Goal: Task Accomplishment & Management: Manage account settings

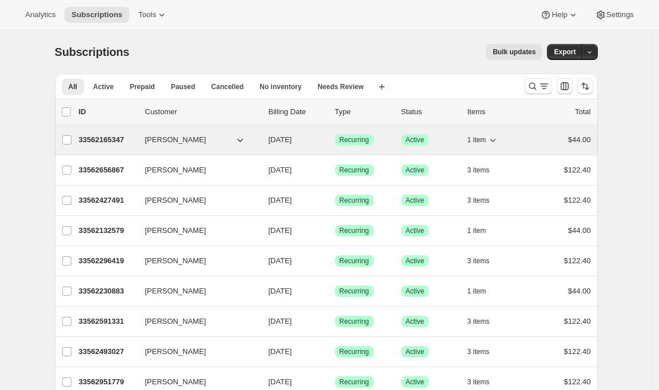
click at [106, 141] on p "33562165347" at bounding box center [107, 139] width 57 height 11
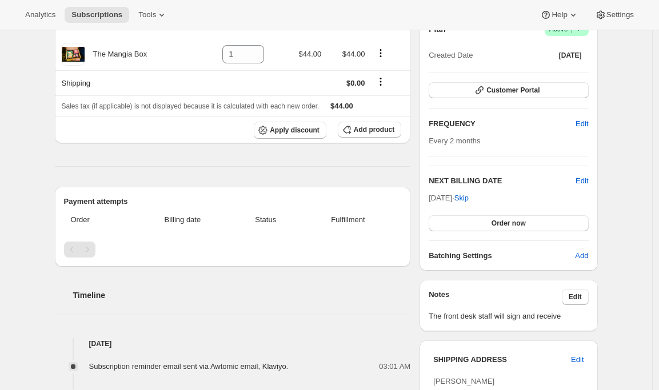
scroll to position [127, 0]
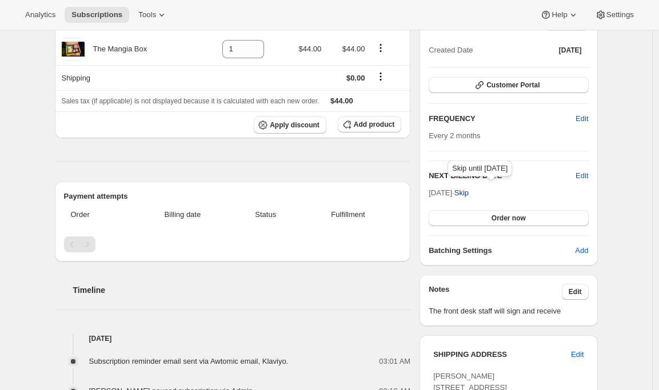
click at [469, 195] on span "Skip" at bounding box center [461, 192] width 14 height 11
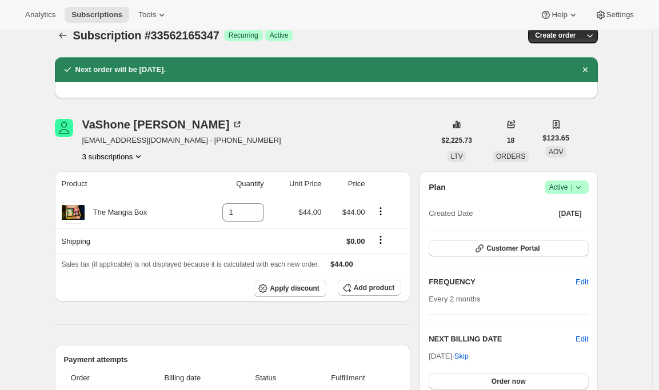
scroll to position [0, 0]
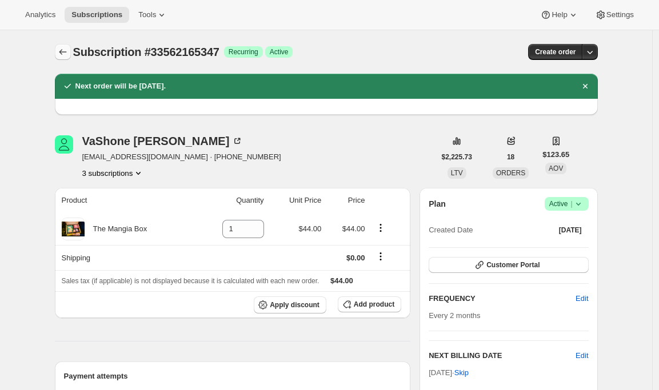
click at [68, 48] on icon "Subscriptions" at bounding box center [62, 51] width 11 height 11
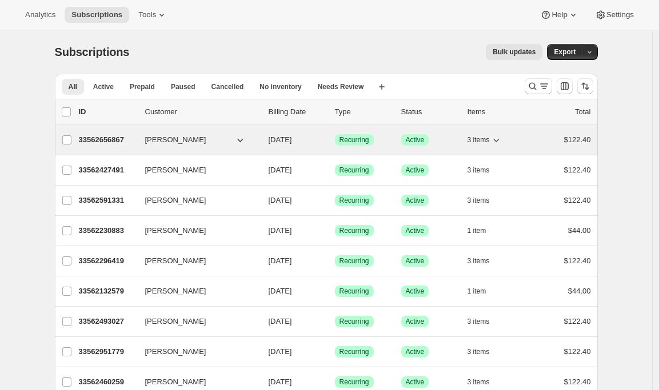
click at [100, 141] on p "33562656867" at bounding box center [107, 139] width 57 height 11
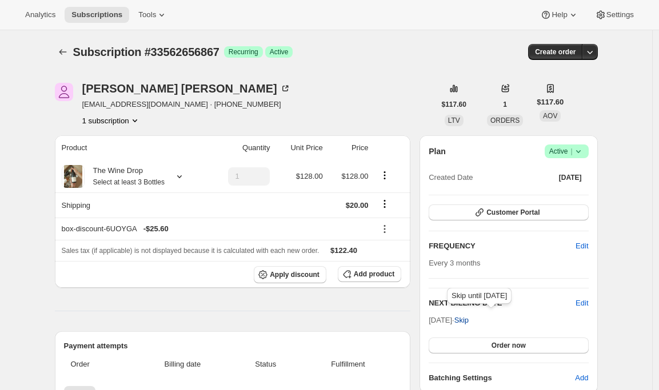
click at [469, 318] on span "Skip" at bounding box center [461, 320] width 14 height 11
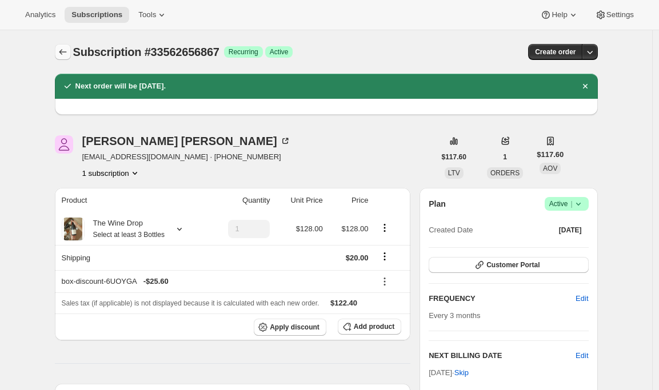
click at [62, 51] on icon "Subscriptions" at bounding box center [62, 51] width 11 height 11
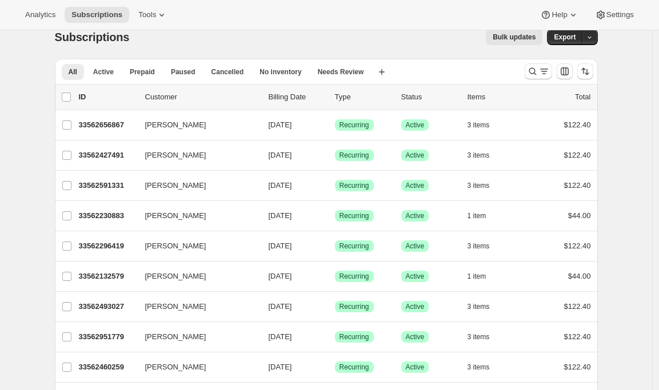
scroll to position [19, 0]
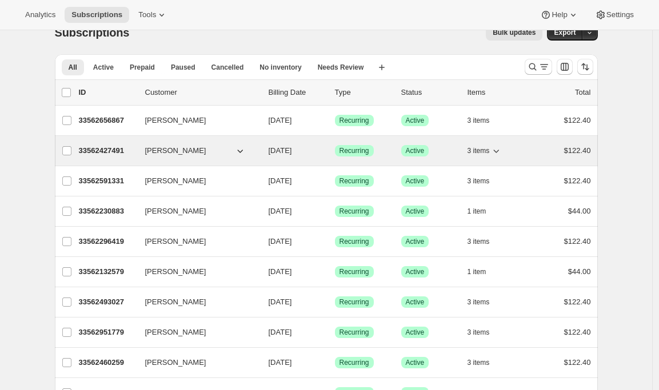
click at [93, 149] on p "33562427491" at bounding box center [107, 150] width 57 height 11
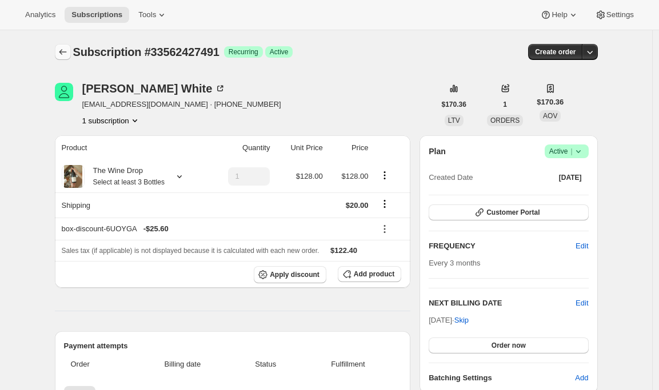
click at [67, 50] on icon "Subscriptions" at bounding box center [62, 51] width 11 height 11
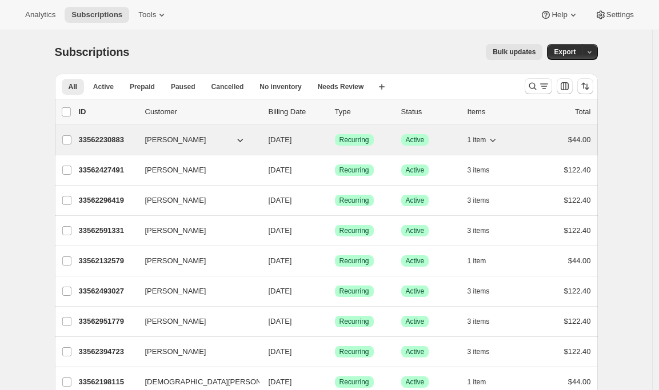
click at [103, 139] on p "33562230883" at bounding box center [107, 139] width 57 height 11
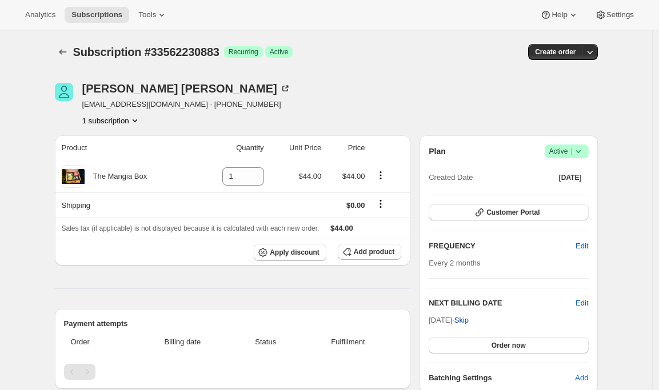
click at [469, 320] on span "Skip" at bounding box center [461, 320] width 14 height 11
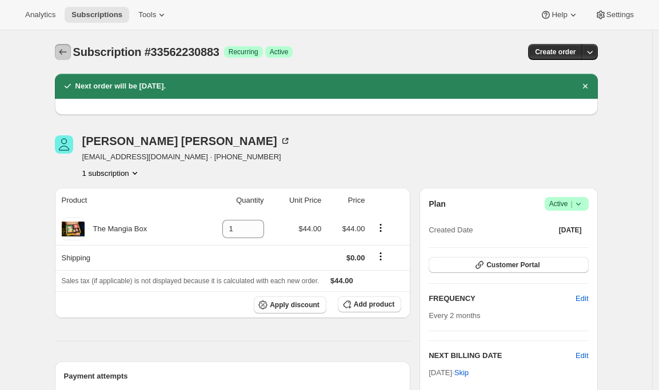
click at [64, 53] on icon "Subscriptions" at bounding box center [62, 51] width 11 height 11
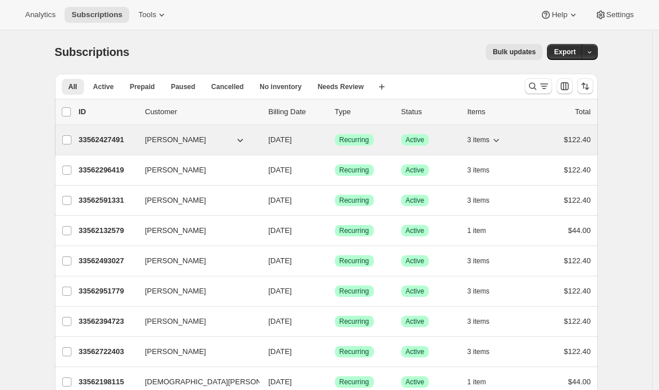
click at [98, 138] on p "33562427491" at bounding box center [107, 139] width 57 height 11
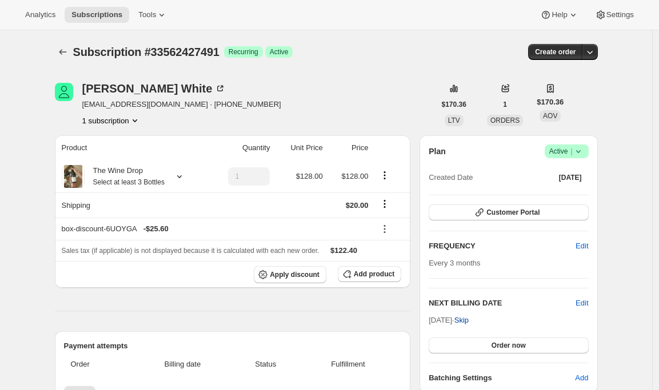
click at [469, 317] on span "Skip" at bounding box center [461, 320] width 14 height 11
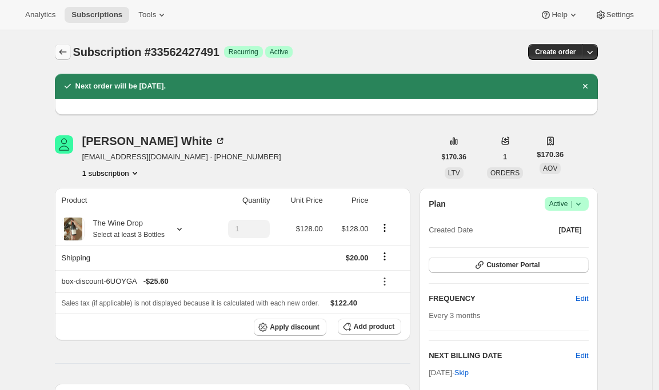
click at [64, 53] on icon "Subscriptions" at bounding box center [62, 51] width 11 height 11
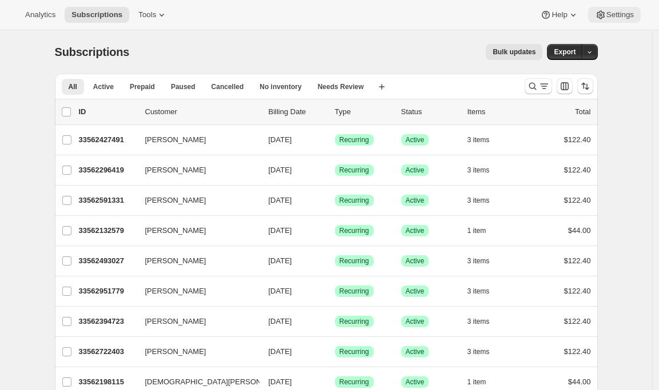
click at [629, 13] on span "Settings" at bounding box center [619, 14] width 27 height 9
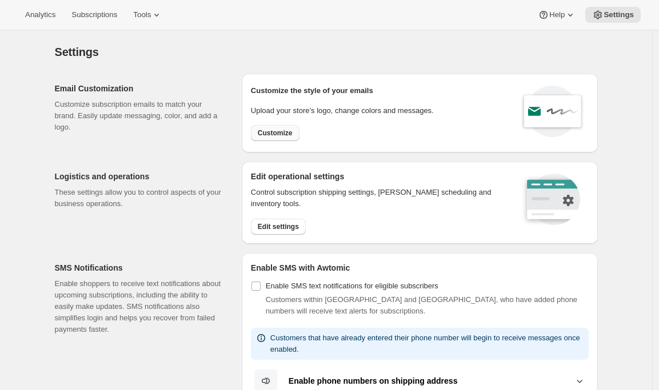
click at [293, 131] on span "Customize" at bounding box center [275, 133] width 35 height 9
select select "subscriptionMessage"
select select "5"
select select "15"
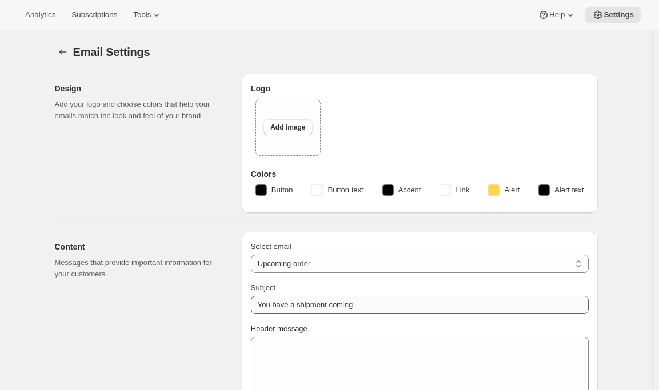
type input "Your next Clif Family Winery shipment is coming soon!"
type textarea "Your next shipment is processing soon!"
select select "7"
select select "10"
type input "Clif Family Winery"
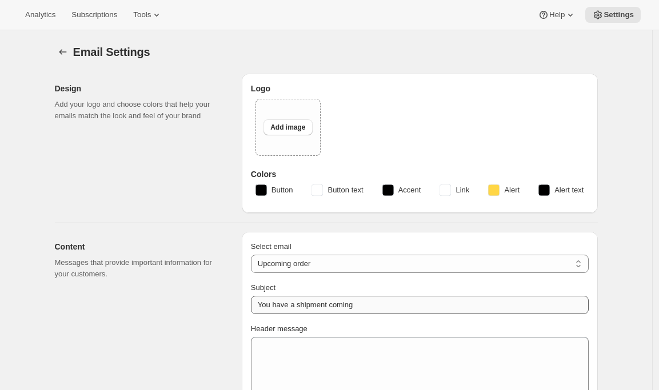
checkbox input "false"
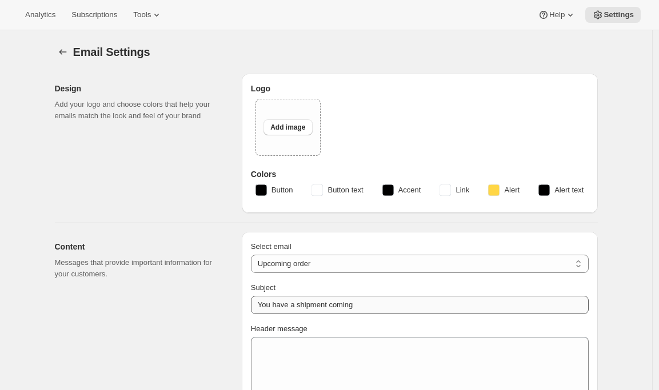
checkbox input "false"
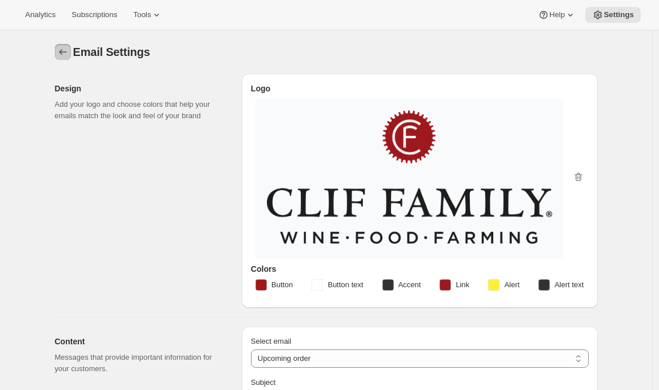
click at [61, 49] on icon "Settings" at bounding box center [62, 51] width 11 height 11
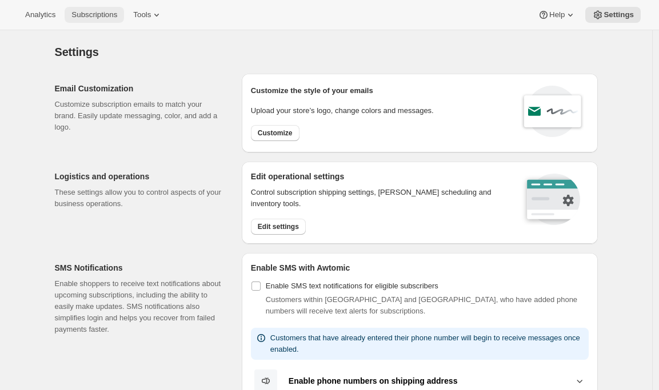
click at [105, 13] on span "Subscriptions" at bounding box center [94, 14] width 46 height 9
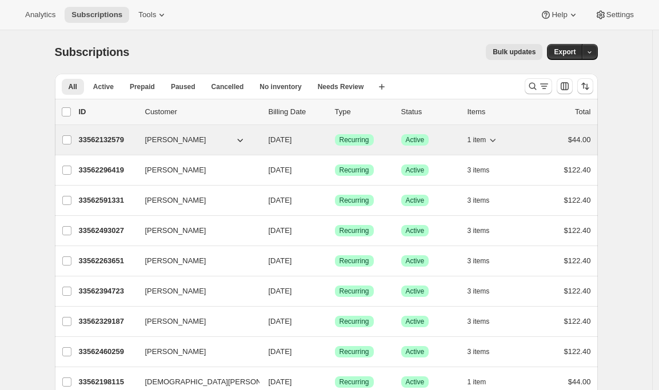
click at [99, 139] on p "33562132579" at bounding box center [107, 139] width 57 height 11
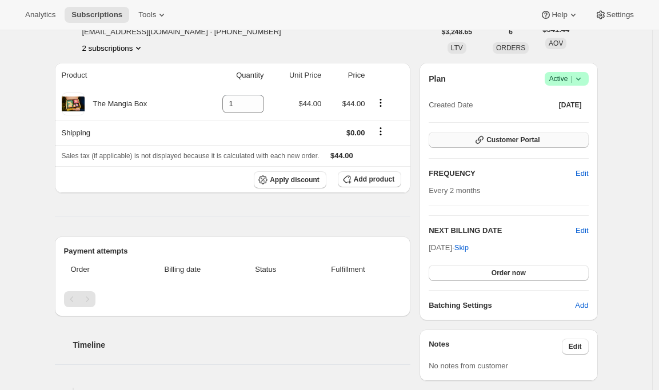
scroll to position [69, 0]
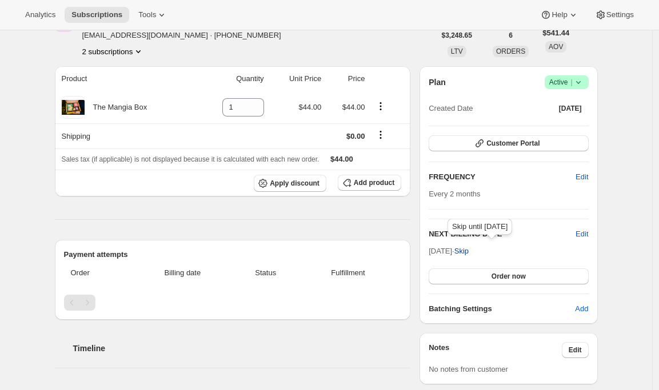
click at [469, 251] on span "Skip" at bounding box center [461, 251] width 14 height 11
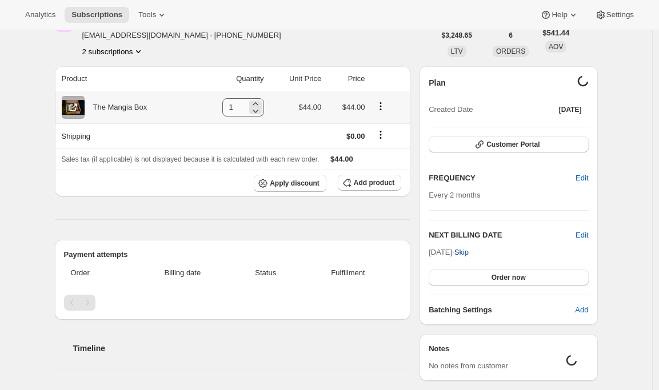
scroll to position [0, 0]
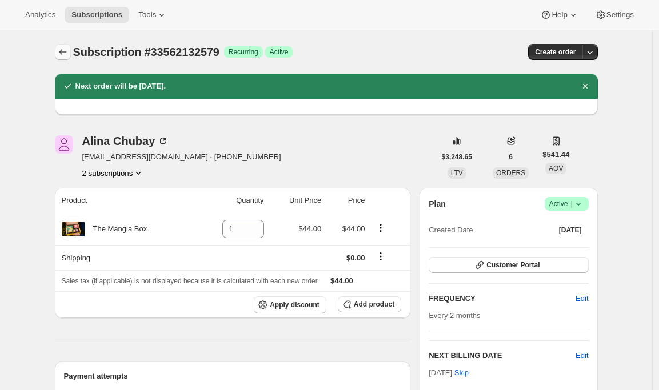
click at [63, 44] on button "Subscriptions" at bounding box center [63, 52] width 16 height 16
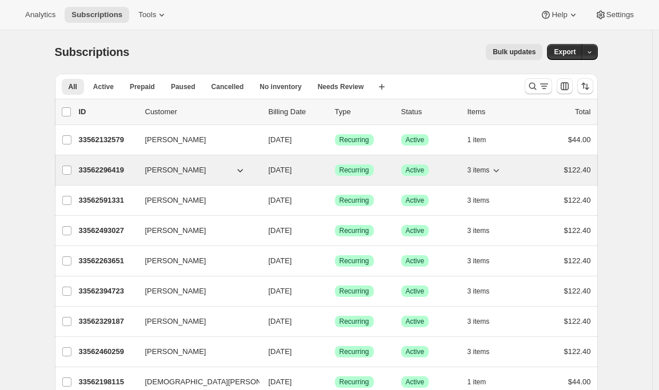
click at [97, 165] on p "33562296419" at bounding box center [107, 170] width 57 height 11
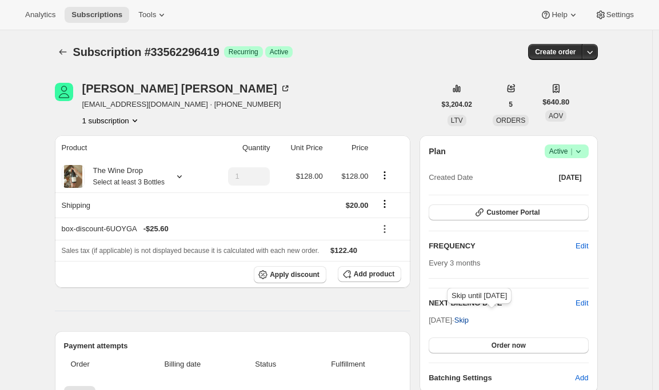
click at [469, 319] on span "Skip" at bounding box center [461, 320] width 14 height 11
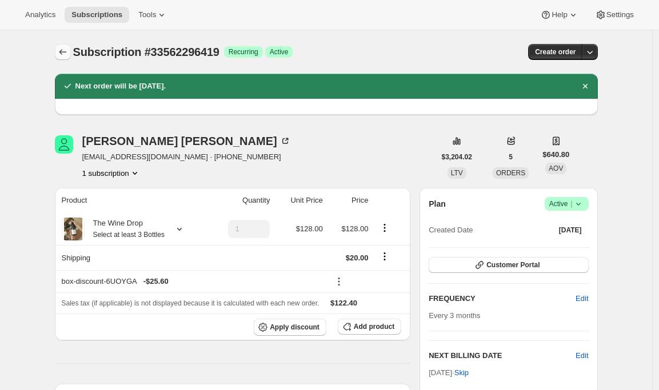
click at [63, 51] on icon "Subscriptions" at bounding box center [62, 52] width 7 height 6
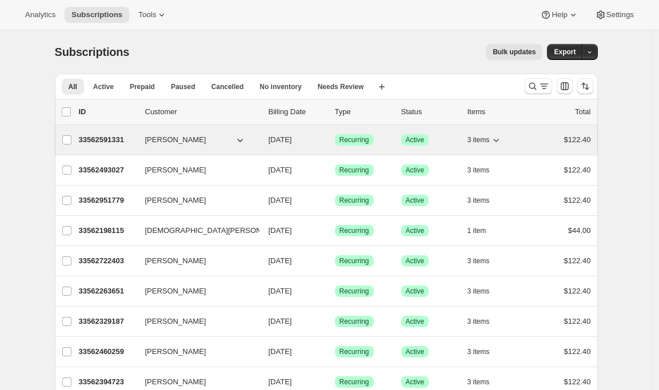
click at [99, 136] on p "33562591331" at bounding box center [107, 139] width 57 height 11
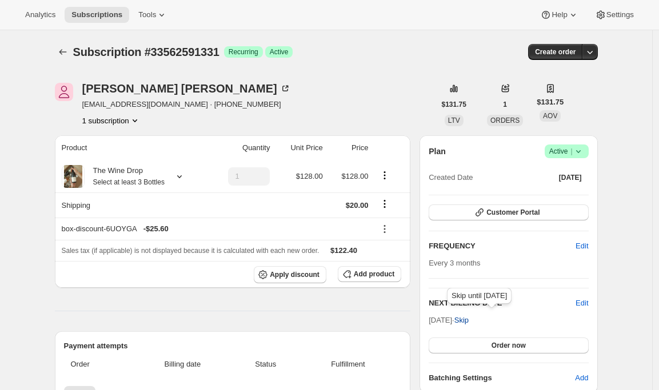
click at [469, 319] on span "Skip" at bounding box center [461, 320] width 14 height 11
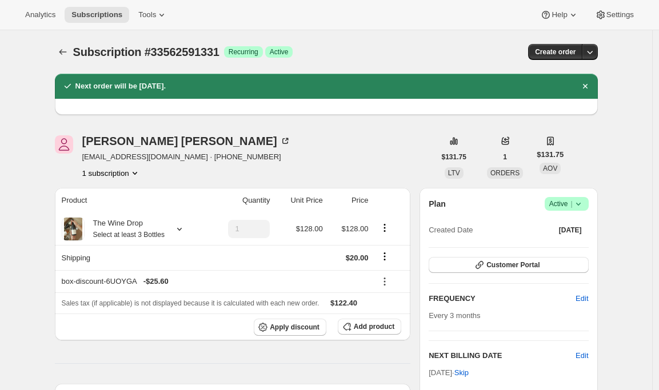
click at [63, 50] on icon "Subscriptions" at bounding box center [62, 51] width 11 height 11
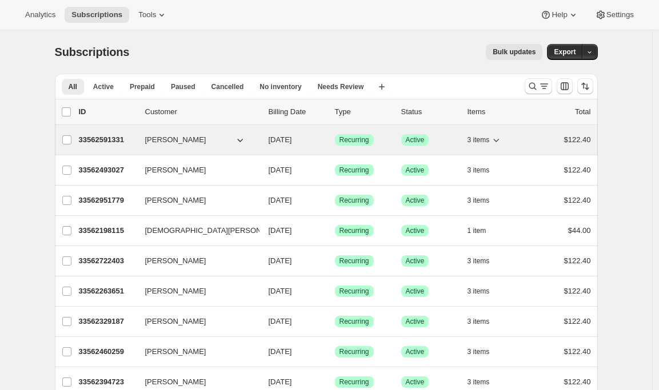
click at [126, 141] on p "33562591331" at bounding box center [107, 139] width 57 height 11
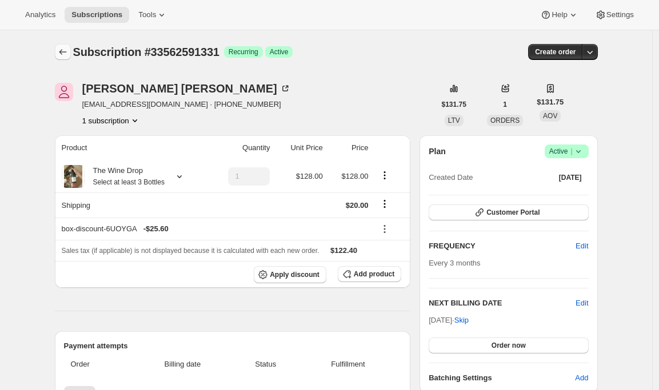
click at [66, 58] on button "Subscriptions" at bounding box center [63, 52] width 16 height 16
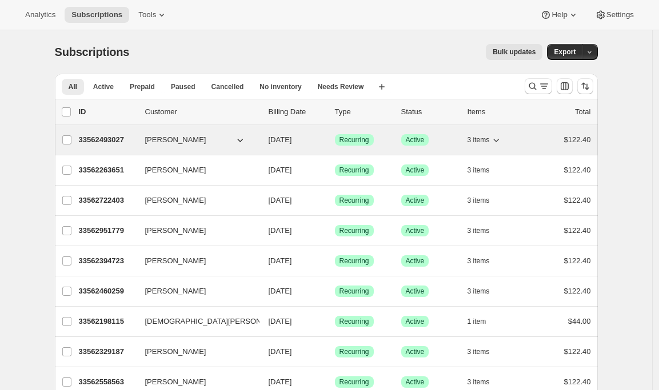
click at [94, 143] on p "33562493027" at bounding box center [107, 139] width 57 height 11
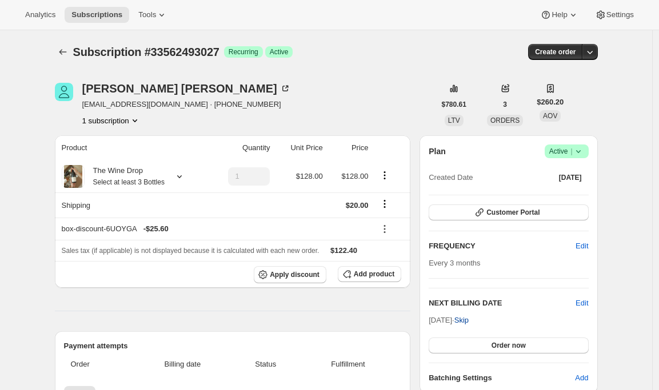
click at [469, 321] on span "Skip" at bounding box center [461, 320] width 14 height 11
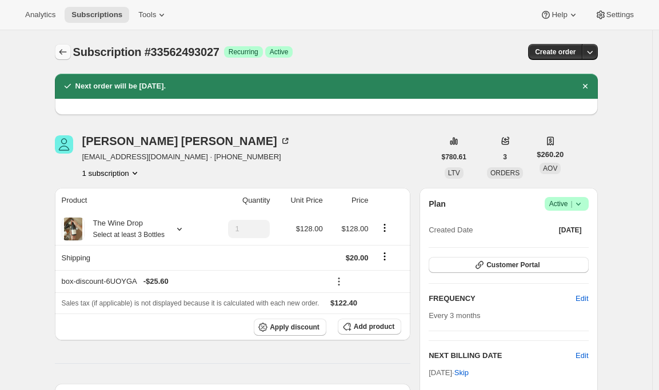
click at [62, 49] on icon "Subscriptions" at bounding box center [62, 51] width 11 height 11
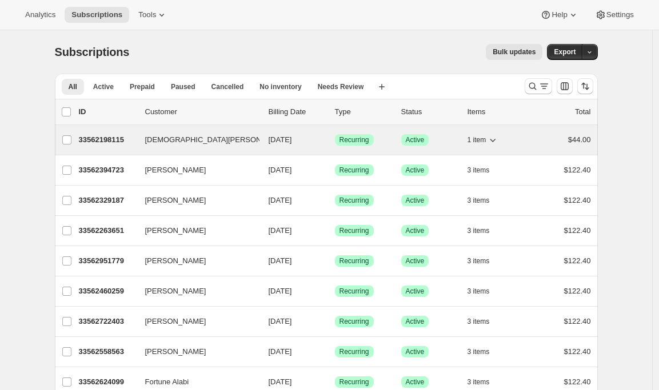
click at [111, 142] on p "33562198115" at bounding box center [107, 139] width 57 height 11
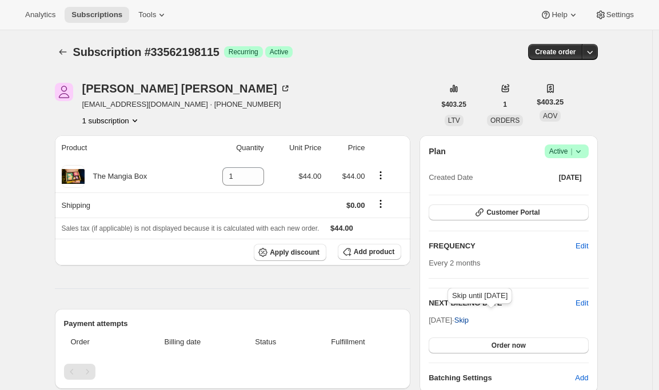
click at [469, 323] on span "Skip" at bounding box center [461, 320] width 14 height 11
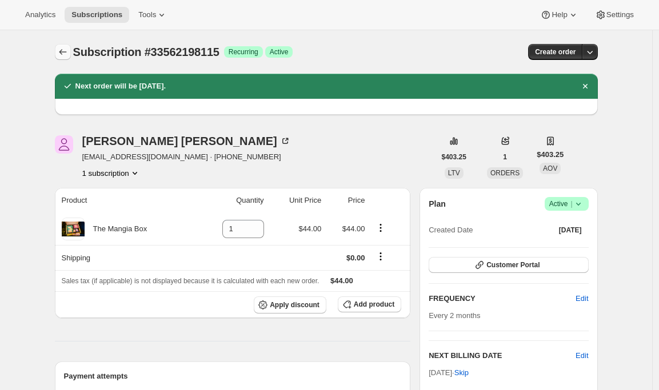
click at [65, 55] on icon "Subscriptions" at bounding box center [62, 51] width 11 height 11
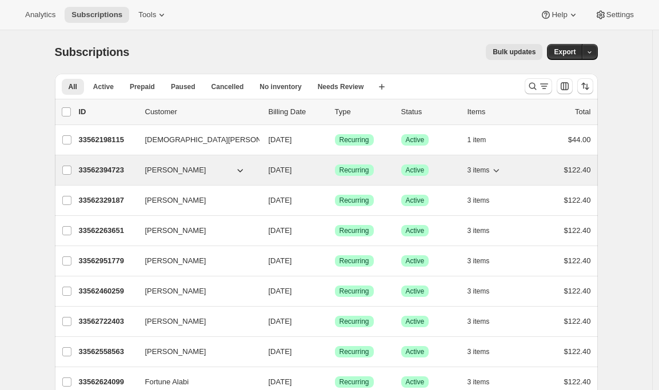
click at [94, 166] on p "33562394723" at bounding box center [107, 170] width 57 height 11
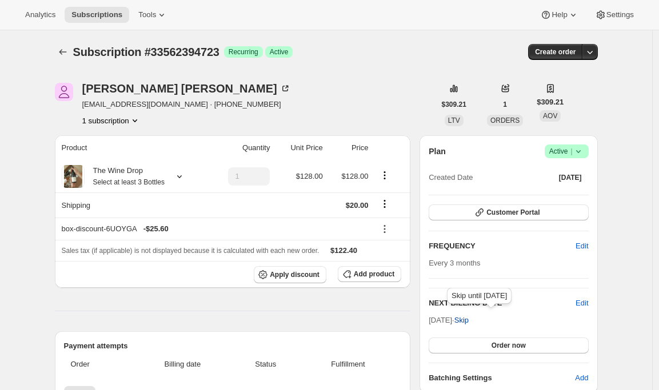
click at [469, 318] on span "Skip" at bounding box center [461, 320] width 14 height 11
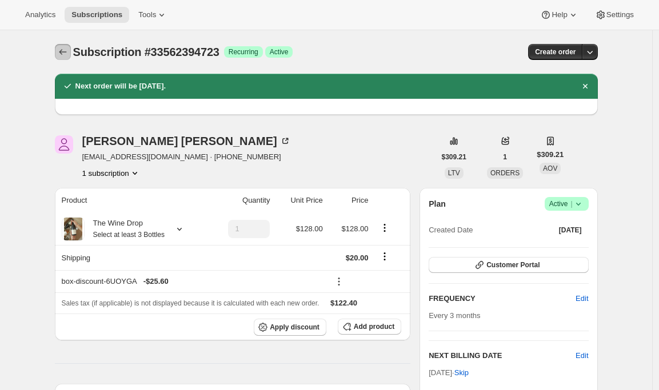
click at [69, 50] on icon "Subscriptions" at bounding box center [62, 51] width 11 height 11
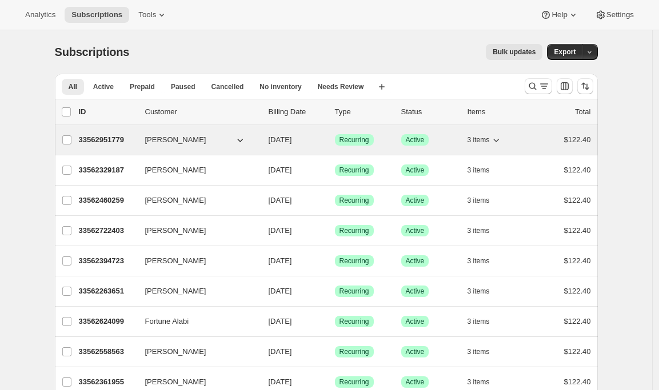
click at [110, 139] on p "33562951779" at bounding box center [107, 139] width 57 height 11
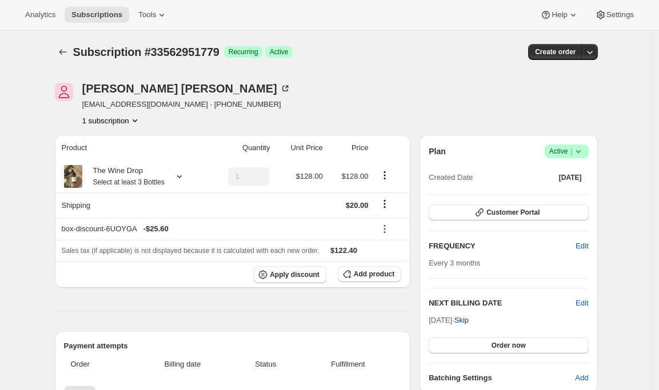
click at [469, 318] on span "Skip" at bounding box center [461, 320] width 14 height 11
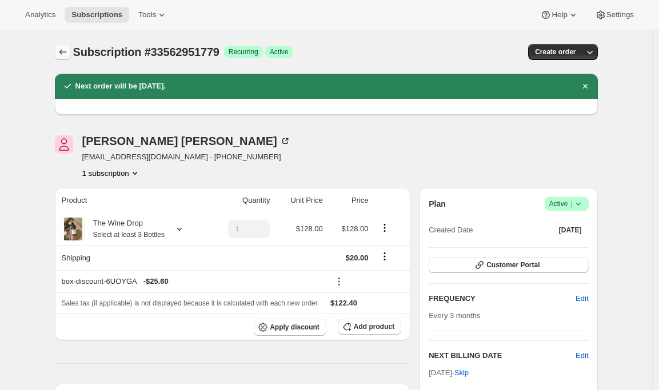
click at [69, 51] on icon "Subscriptions" at bounding box center [62, 51] width 11 height 11
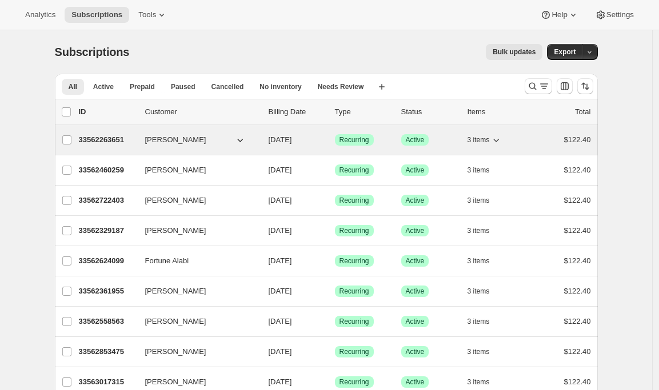
click at [104, 140] on p "33562263651" at bounding box center [107, 139] width 57 height 11
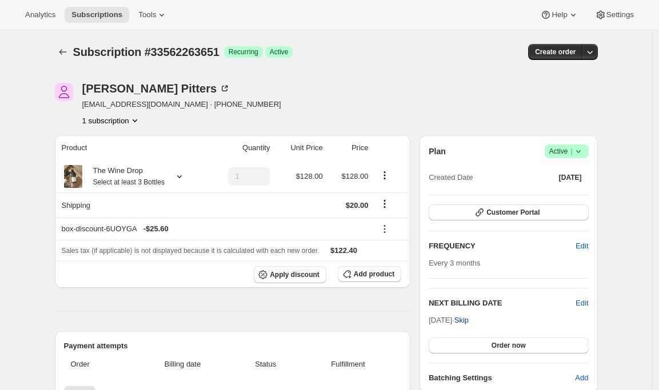
click at [469, 318] on span "Skip" at bounding box center [461, 320] width 14 height 11
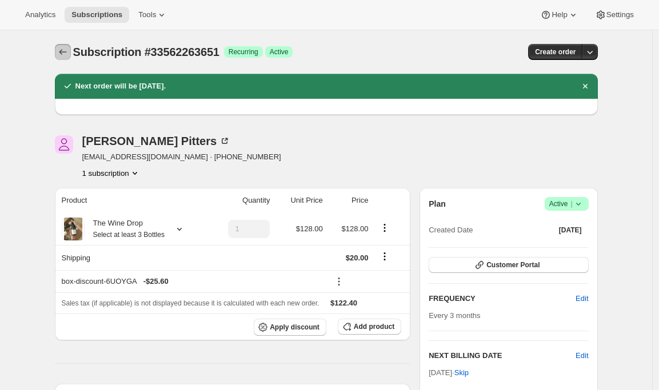
click at [64, 57] on icon "Subscriptions" at bounding box center [62, 51] width 11 height 11
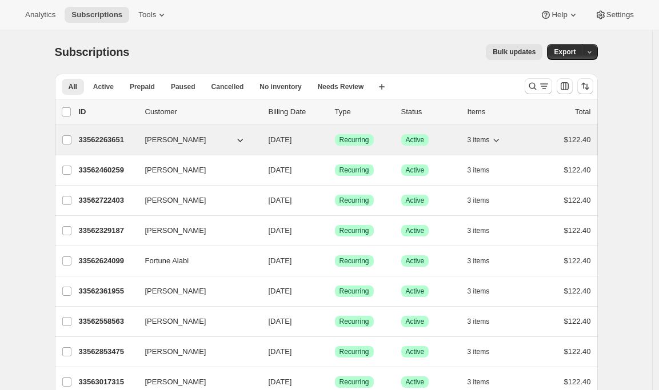
click at [113, 134] on div "33562263651 Adam Pitters 08/15/2025 Success Recurring Success Active 3 items $1…" at bounding box center [335, 140] width 512 height 16
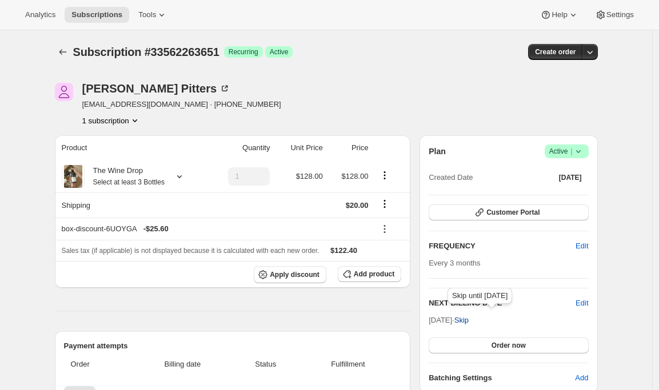
click at [469, 322] on span "Skip" at bounding box center [461, 320] width 14 height 11
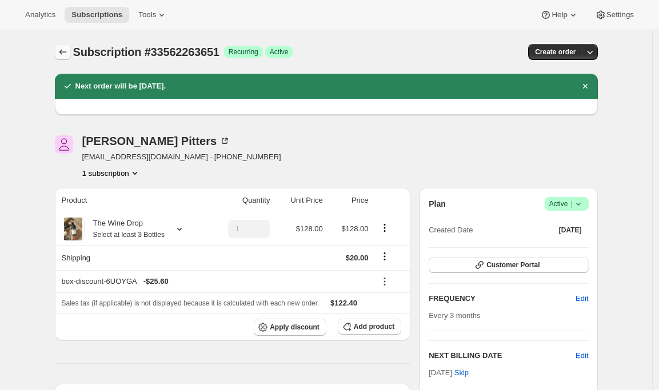
click at [63, 55] on icon "Subscriptions" at bounding box center [62, 51] width 11 height 11
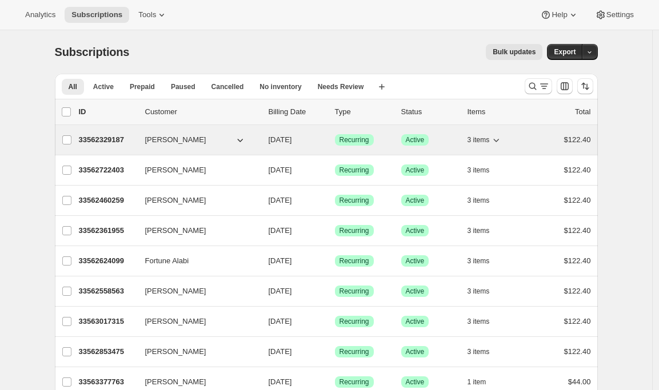
click at [91, 138] on p "33562329187" at bounding box center [107, 139] width 57 height 11
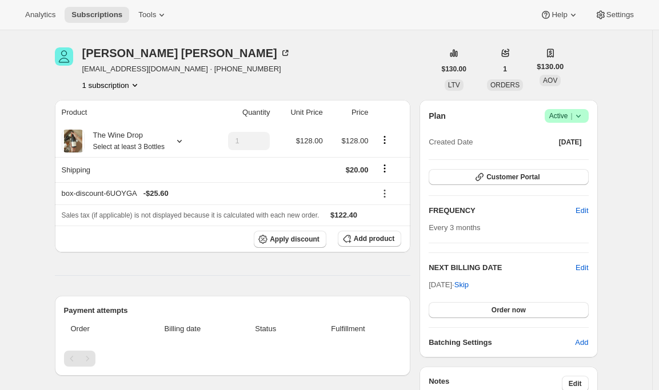
scroll to position [36, 0]
click at [469, 285] on span "Skip" at bounding box center [461, 284] width 14 height 11
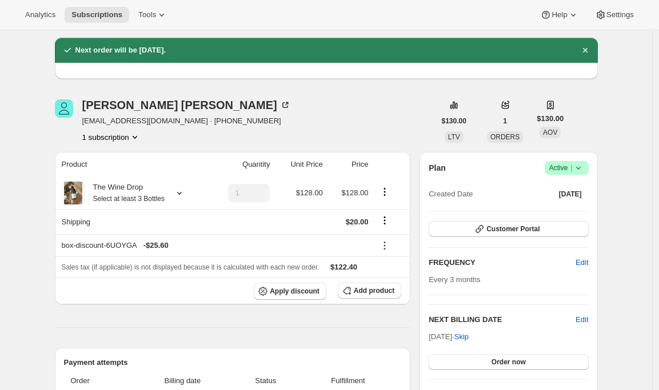
scroll to position [0, 0]
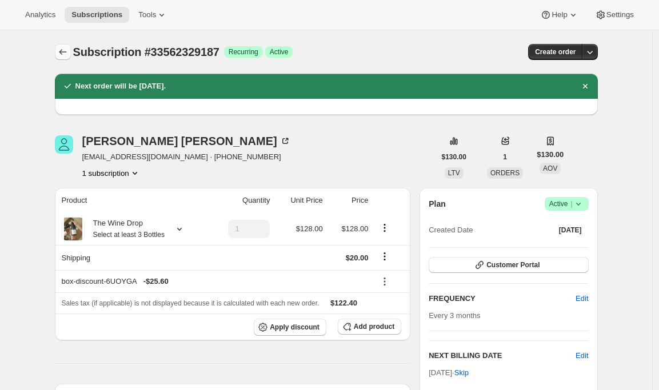
click at [63, 51] on icon "Subscriptions" at bounding box center [62, 52] width 7 height 6
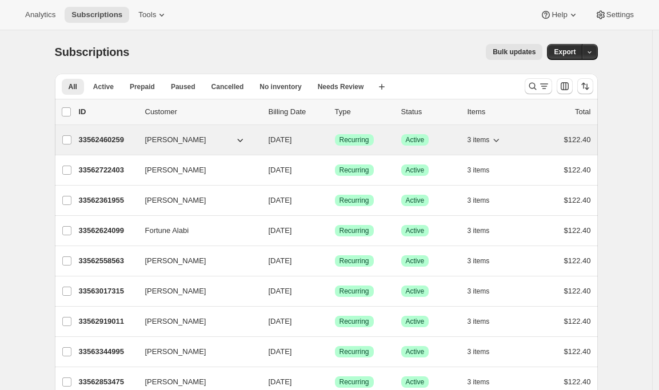
click at [101, 139] on p "33562460259" at bounding box center [107, 139] width 57 height 11
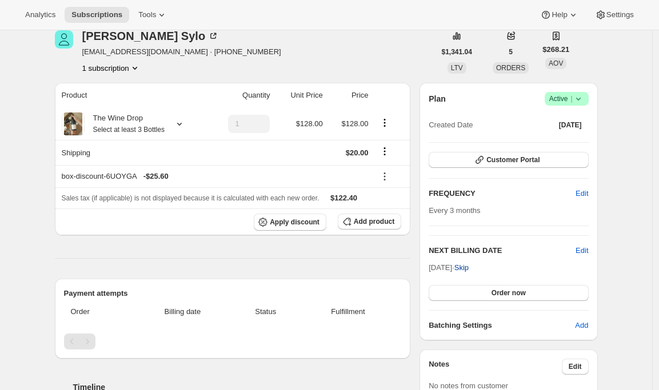
scroll to position [63, 0]
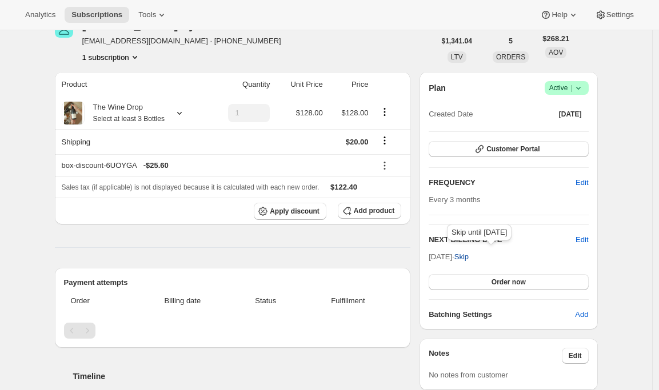
click at [469, 256] on span "Skip" at bounding box center [461, 256] width 14 height 11
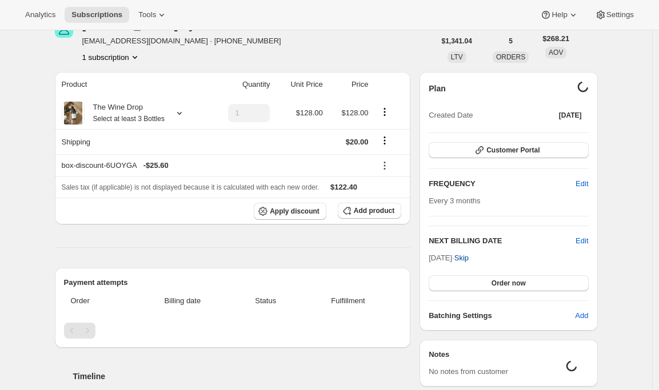
scroll to position [0, 0]
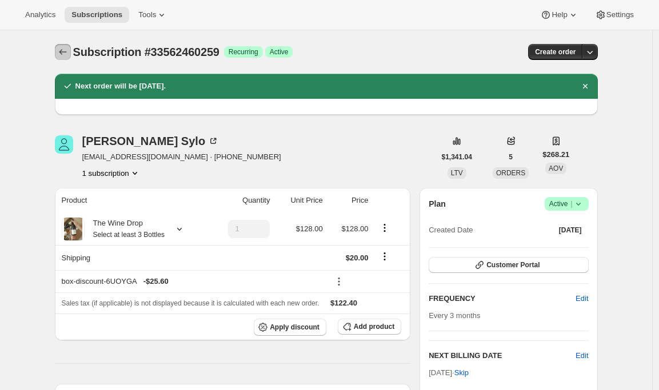
click at [69, 55] on icon "Subscriptions" at bounding box center [62, 51] width 11 height 11
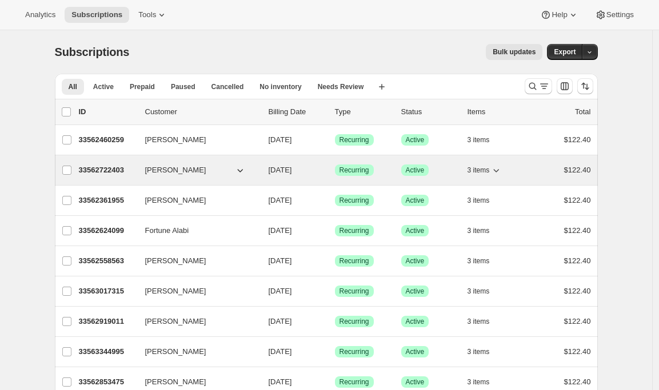
click at [93, 170] on p "33562722403" at bounding box center [107, 170] width 57 height 11
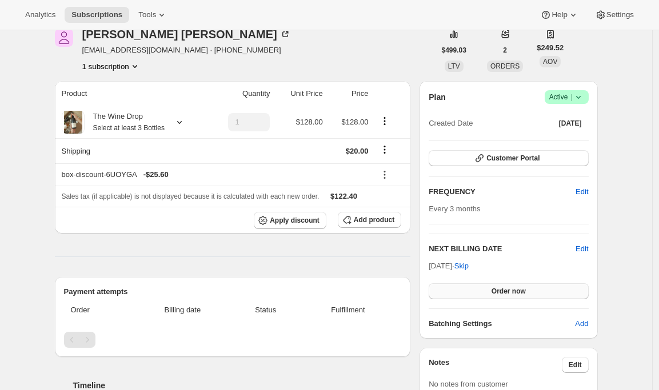
scroll to position [55, 0]
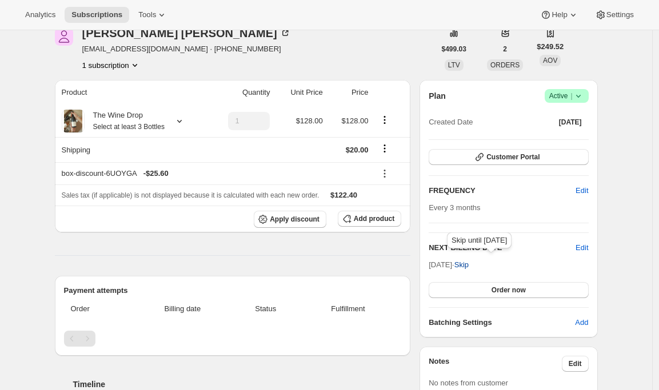
click at [469, 267] on span "Skip" at bounding box center [461, 264] width 14 height 11
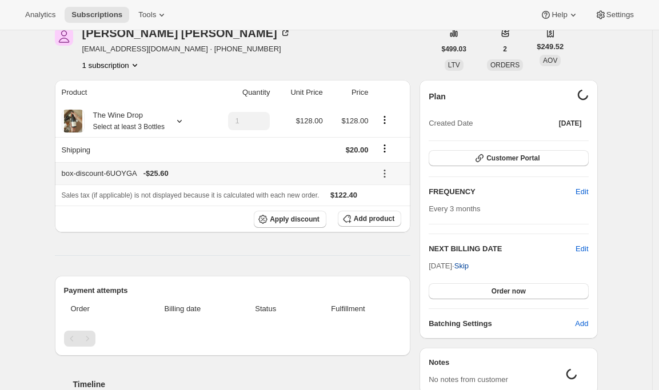
scroll to position [0, 0]
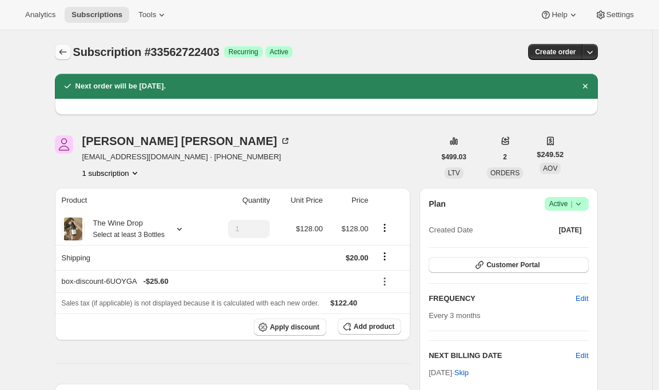
click at [62, 55] on icon "Subscriptions" at bounding box center [62, 51] width 11 height 11
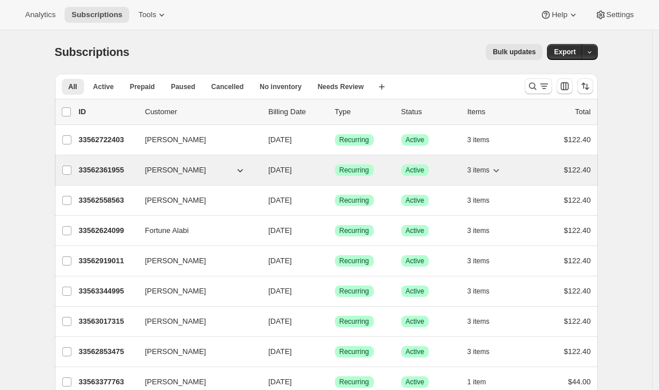
click at [102, 171] on p "33562361955" at bounding box center [107, 170] width 57 height 11
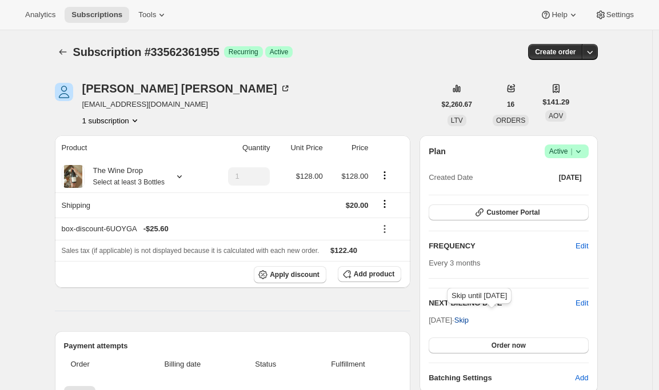
click at [469, 318] on span "Skip" at bounding box center [461, 320] width 14 height 11
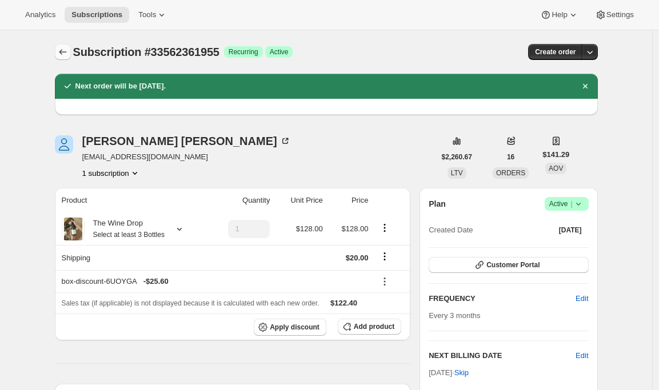
click at [64, 49] on icon "Subscriptions" at bounding box center [62, 51] width 11 height 11
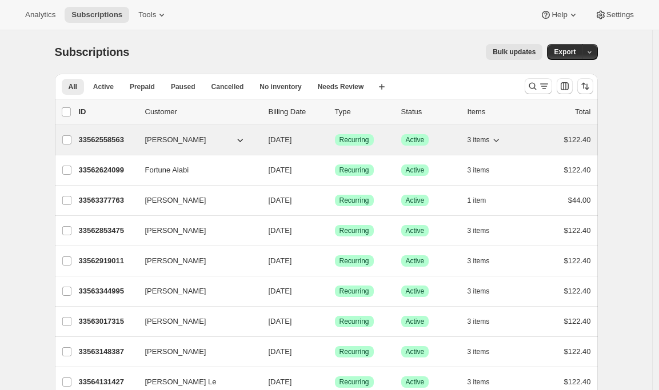
click at [110, 138] on p "33562558563" at bounding box center [107, 139] width 57 height 11
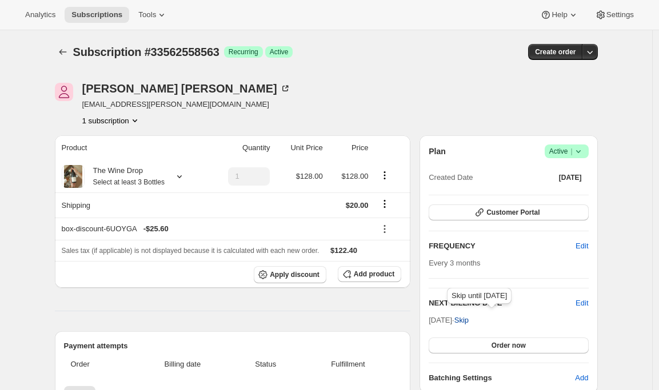
click at [469, 317] on span "Skip" at bounding box center [461, 320] width 14 height 11
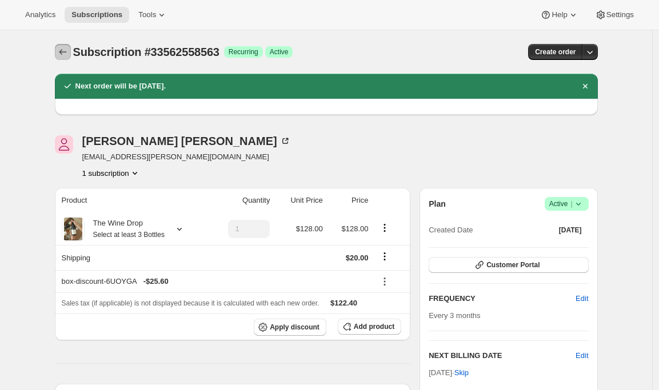
click at [59, 55] on button "Subscriptions" at bounding box center [63, 52] width 16 height 16
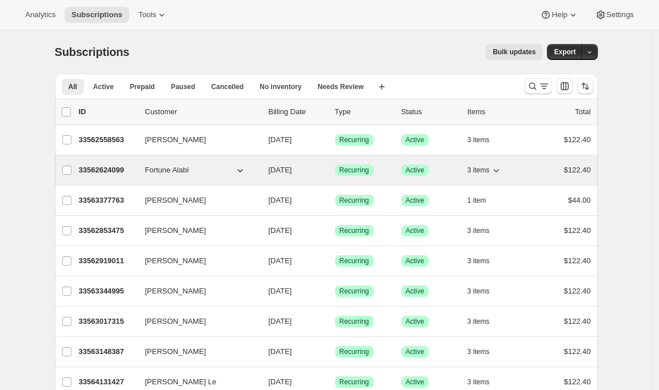
click at [93, 176] on div "33562624099 Fortune Alabi [DATE] Success Recurring Success Active 3 items $122.…" at bounding box center [335, 170] width 512 height 16
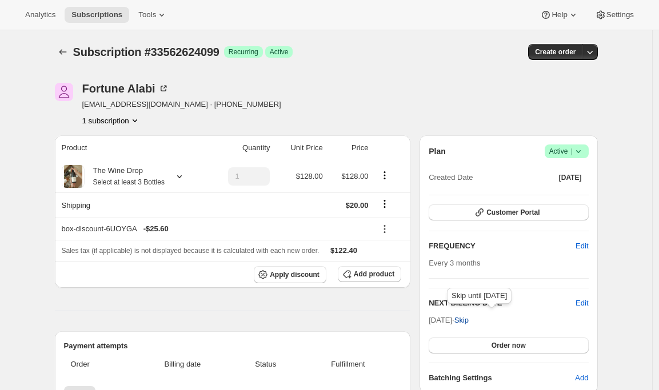
click at [469, 319] on span "Skip" at bounding box center [461, 320] width 14 height 11
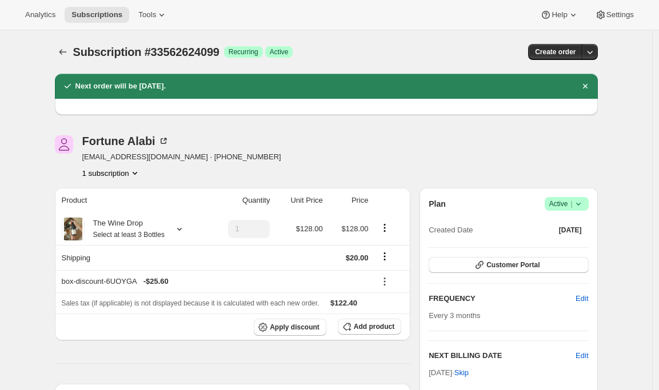
click at [67, 52] on icon "Subscriptions" at bounding box center [62, 51] width 11 height 11
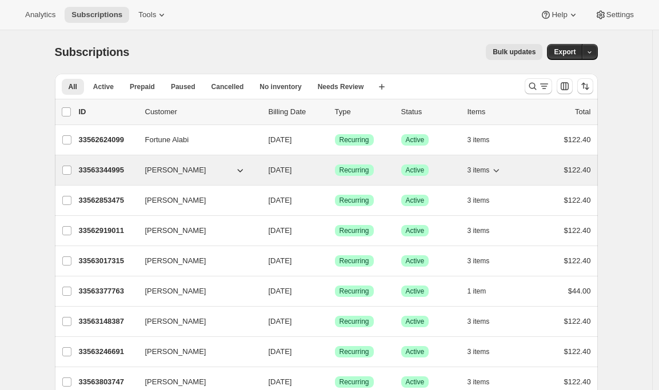
click at [99, 171] on p "33563344995" at bounding box center [107, 170] width 57 height 11
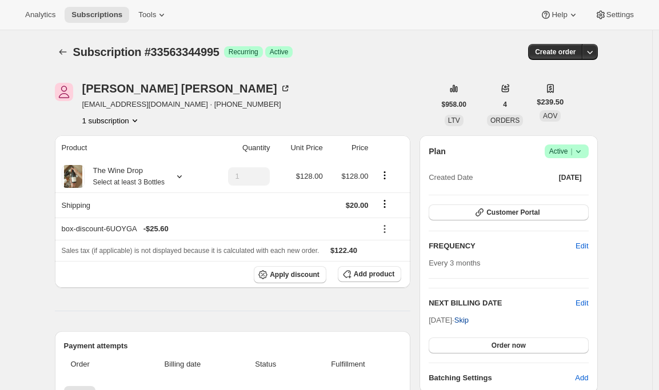
click at [469, 318] on span "Skip" at bounding box center [461, 320] width 14 height 11
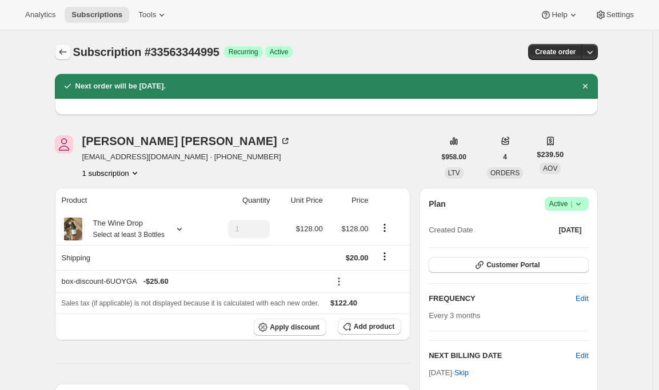
click at [63, 52] on icon "Subscriptions" at bounding box center [62, 51] width 11 height 11
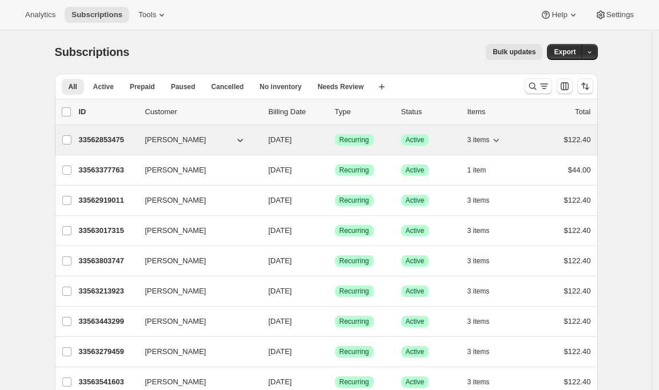
click at [119, 147] on div "33562853475 [PERSON_NAME] [DATE] Success Recurring Success Active 3 items $122.…" at bounding box center [335, 140] width 512 height 16
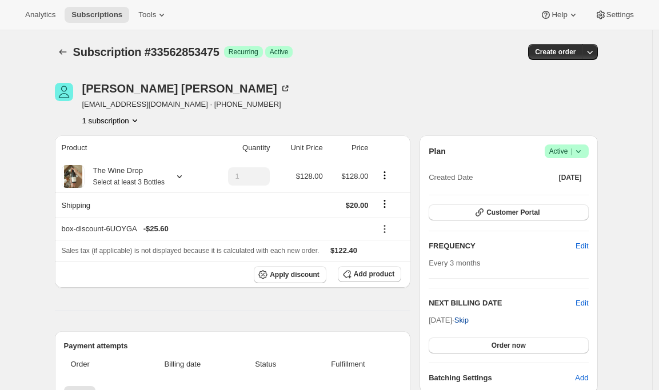
click at [469, 320] on span "Skip" at bounding box center [461, 320] width 14 height 11
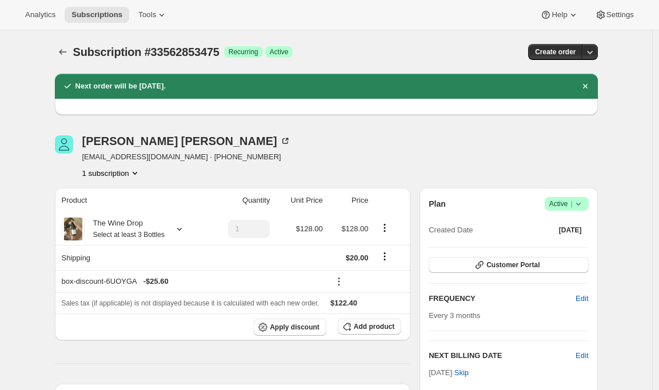
click at [65, 50] on icon "Subscriptions" at bounding box center [62, 52] width 7 height 6
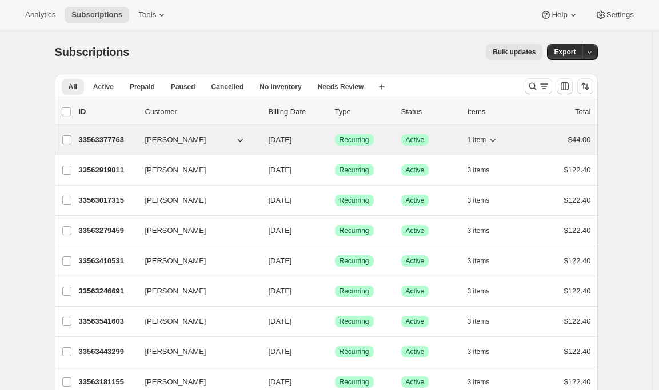
click at [100, 142] on p "33563377763" at bounding box center [107, 139] width 57 height 11
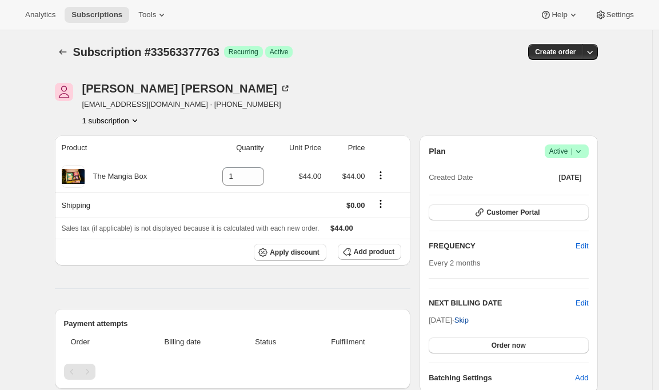
click at [469, 318] on span "Skip" at bounding box center [461, 320] width 14 height 11
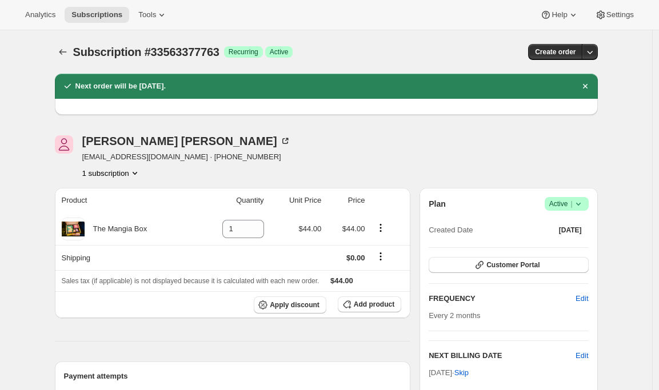
click at [63, 42] on div "Subscription #33563377763. This page is ready Subscription #33563377763 Success…" at bounding box center [326, 51] width 543 height 43
click at [63, 49] on icon "Subscriptions" at bounding box center [62, 51] width 11 height 11
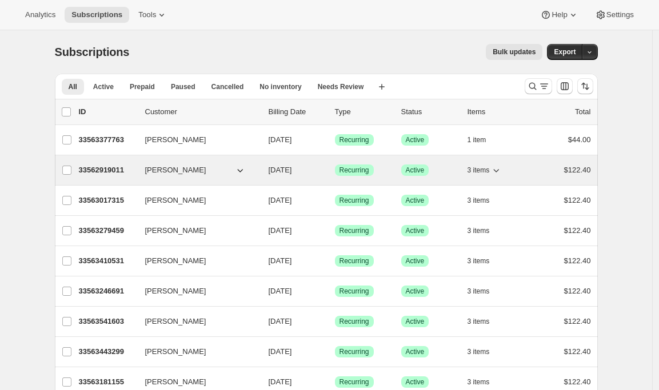
click at [103, 166] on p "33562919011" at bounding box center [107, 170] width 57 height 11
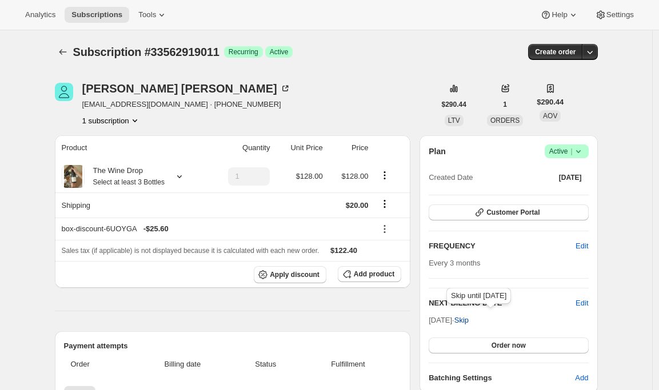
click at [469, 320] on span "Skip" at bounding box center [461, 320] width 14 height 11
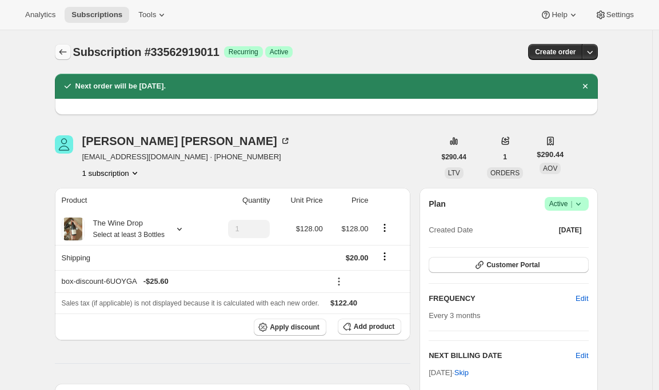
click at [62, 48] on icon "Subscriptions" at bounding box center [62, 51] width 11 height 11
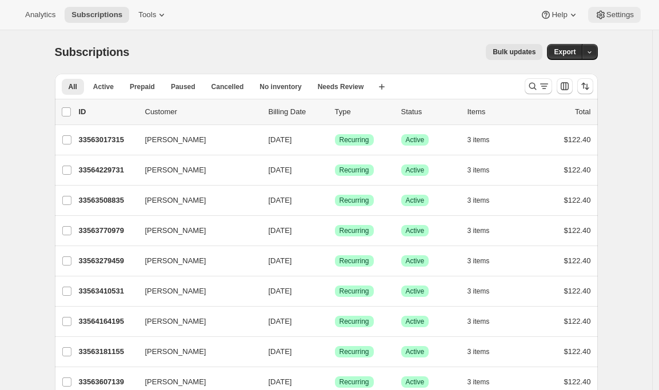
click at [611, 14] on span "Settings" at bounding box center [619, 14] width 27 height 9
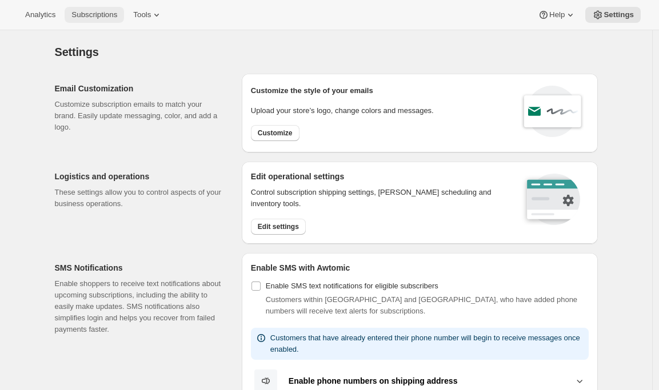
click at [101, 14] on span "Subscriptions" at bounding box center [94, 14] width 46 height 9
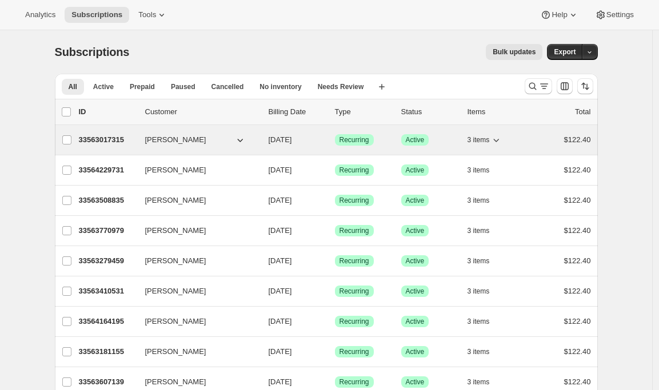
click at [95, 143] on p "33563017315" at bounding box center [107, 139] width 57 height 11
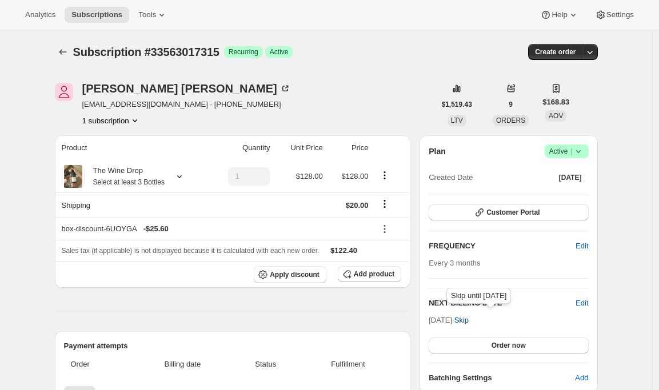
click at [469, 319] on span "Skip" at bounding box center [461, 320] width 14 height 11
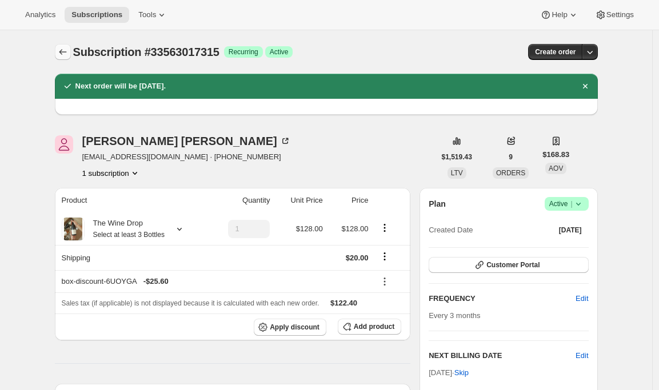
click at [62, 54] on icon "Subscriptions" at bounding box center [62, 51] width 11 height 11
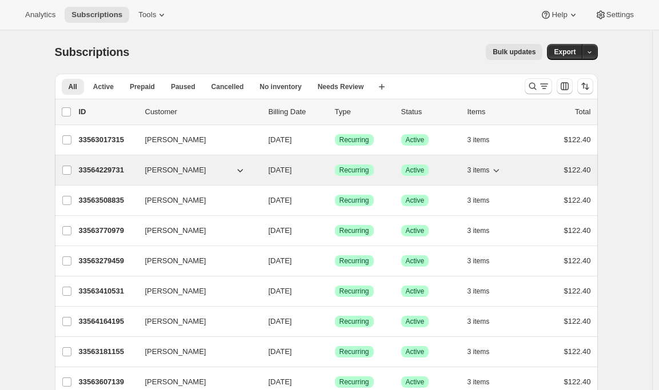
click at [96, 170] on p "33564229731" at bounding box center [107, 170] width 57 height 11
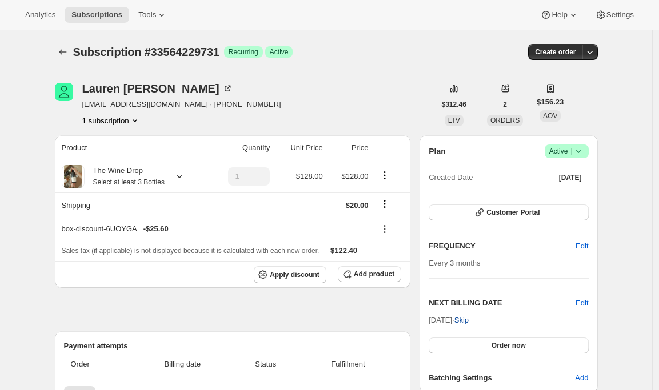
click at [469, 318] on span "Skip" at bounding box center [461, 320] width 14 height 11
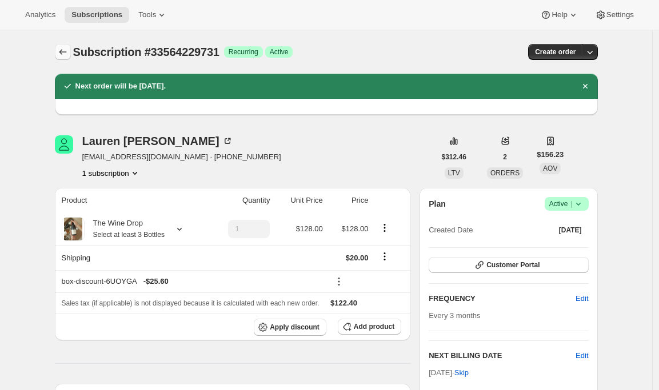
click at [62, 53] on icon "Subscriptions" at bounding box center [62, 51] width 11 height 11
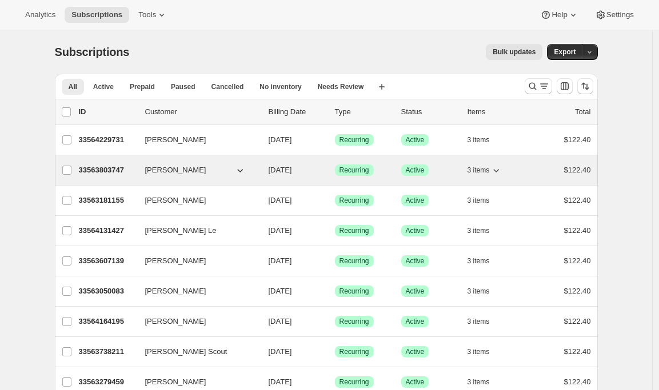
click at [105, 170] on p "33563803747" at bounding box center [107, 170] width 57 height 11
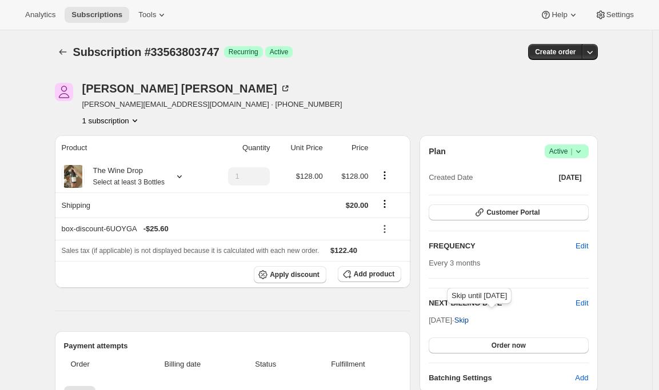
click at [469, 322] on span "Skip" at bounding box center [461, 320] width 14 height 11
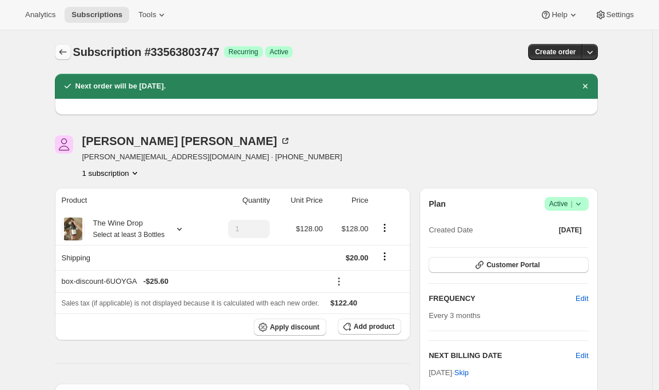
click at [62, 54] on icon "Subscriptions" at bounding box center [62, 51] width 11 height 11
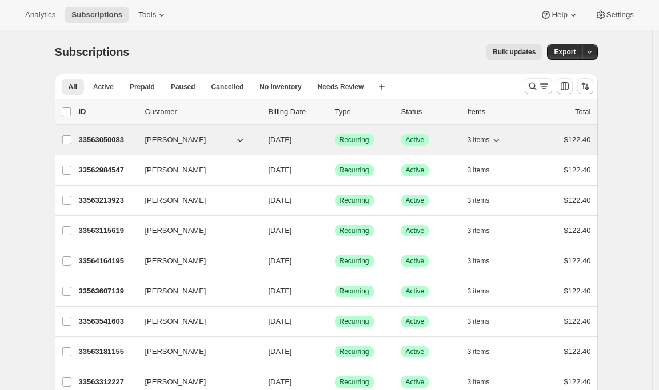
click at [104, 138] on p "33563050083" at bounding box center [107, 139] width 57 height 11
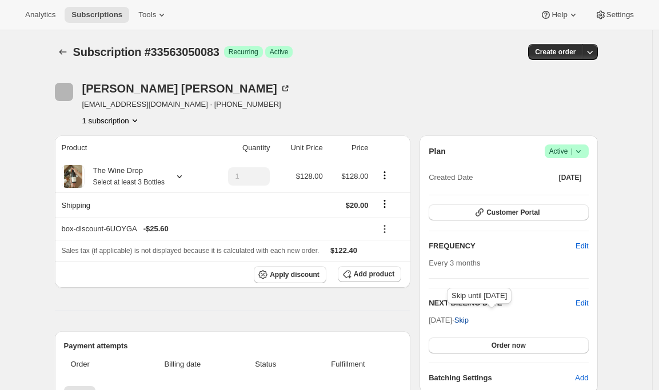
click at [469, 321] on span "Skip" at bounding box center [461, 320] width 14 height 11
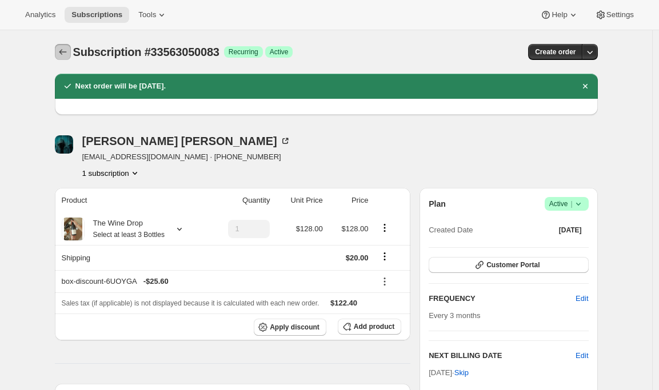
click at [66, 54] on icon "Subscriptions" at bounding box center [62, 51] width 11 height 11
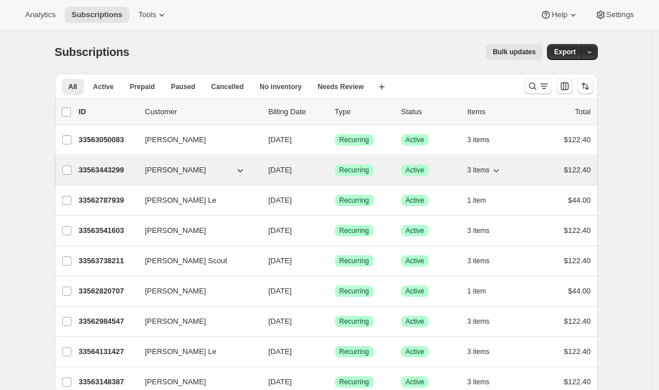
click at [90, 168] on p "33563443299" at bounding box center [107, 170] width 57 height 11
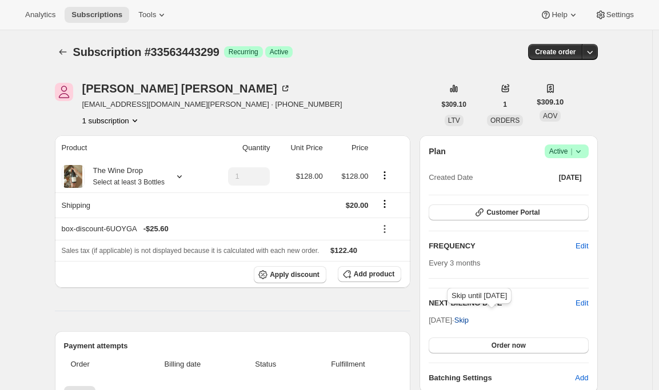
click at [469, 319] on span "Skip" at bounding box center [461, 320] width 14 height 11
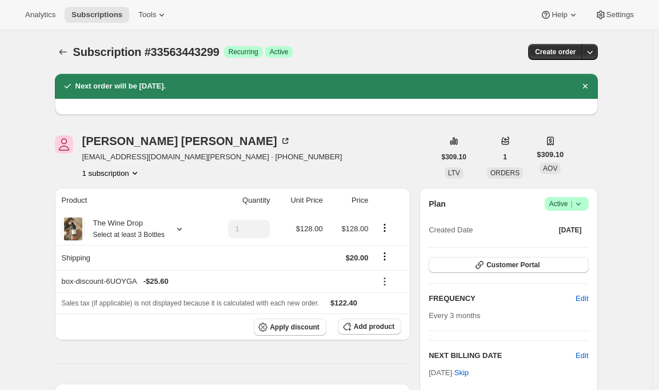
click at [66, 55] on icon "Subscriptions" at bounding box center [62, 51] width 11 height 11
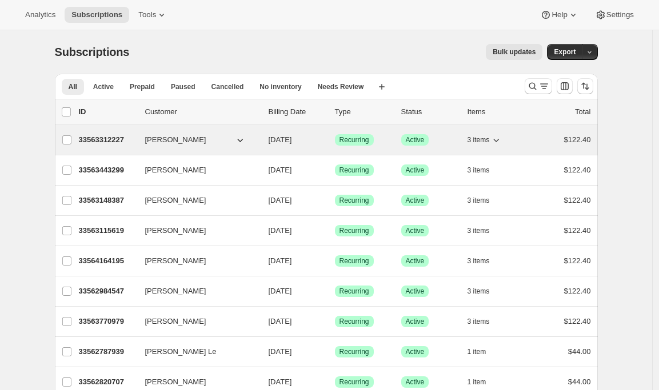
click at [95, 142] on p "33563312227" at bounding box center [107, 139] width 57 height 11
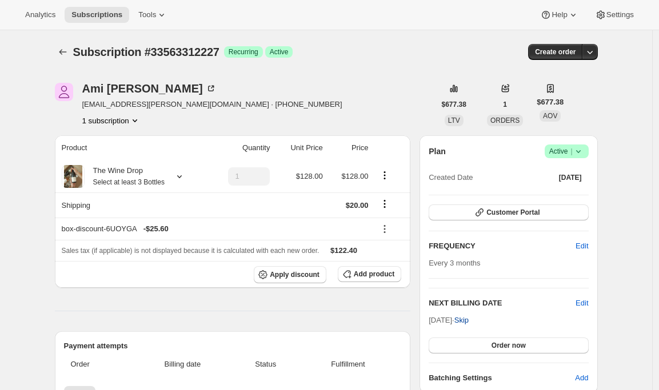
click at [469, 319] on span "Skip" at bounding box center [461, 320] width 14 height 11
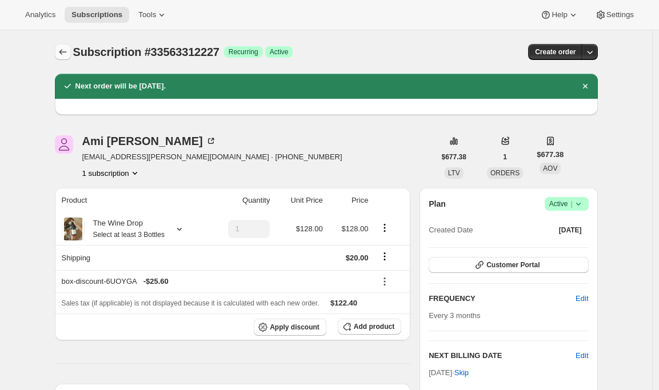
click at [66, 55] on icon "Subscriptions" at bounding box center [62, 51] width 11 height 11
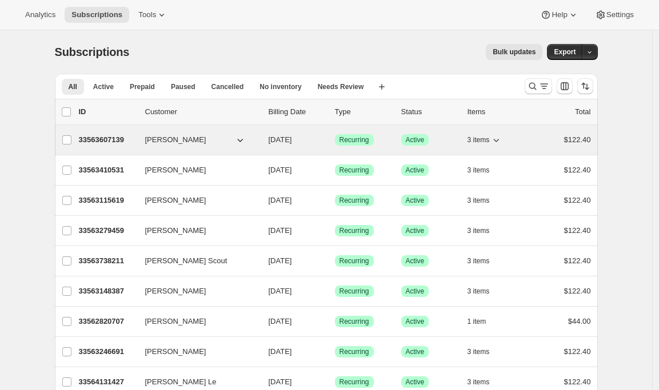
click at [100, 143] on p "33563607139" at bounding box center [107, 139] width 57 height 11
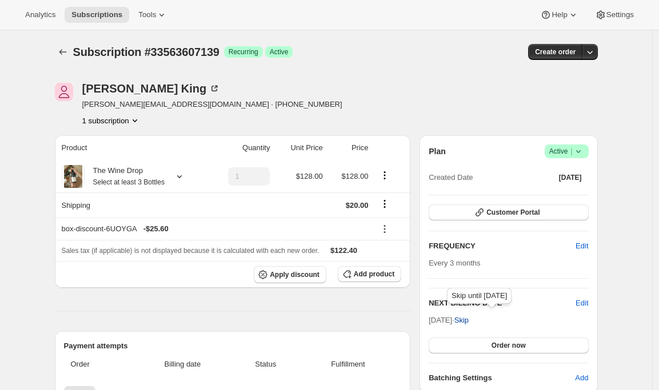
click at [469, 325] on span "Skip" at bounding box center [461, 320] width 14 height 11
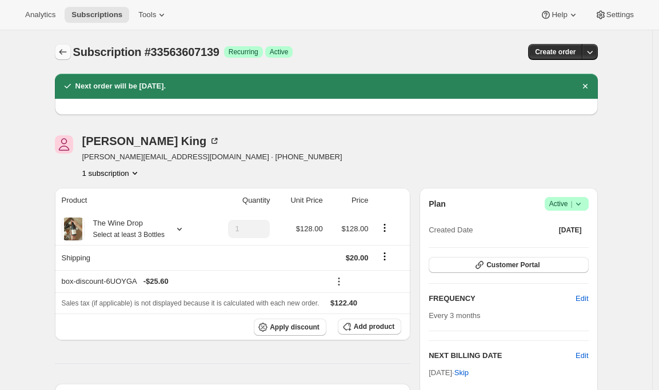
click at [66, 51] on icon "Subscriptions" at bounding box center [62, 51] width 11 height 11
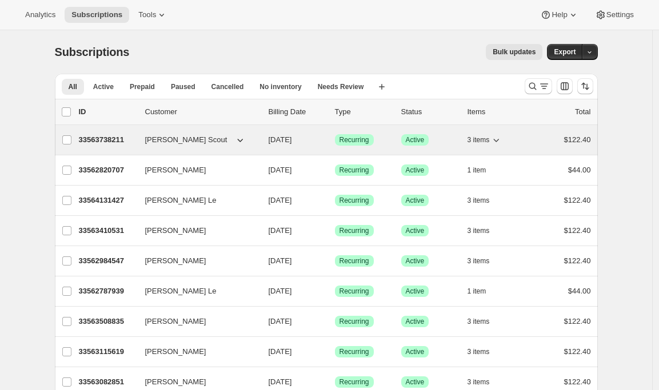
click at [109, 133] on div "33563738211 [PERSON_NAME] Scout [DATE] Success Recurring Success Active 3 items…" at bounding box center [335, 140] width 512 height 16
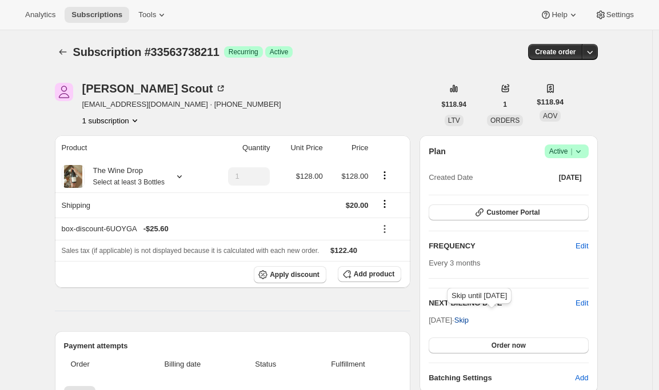
click at [469, 324] on span "Skip" at bounding box center [461, 320] width 14 height 11
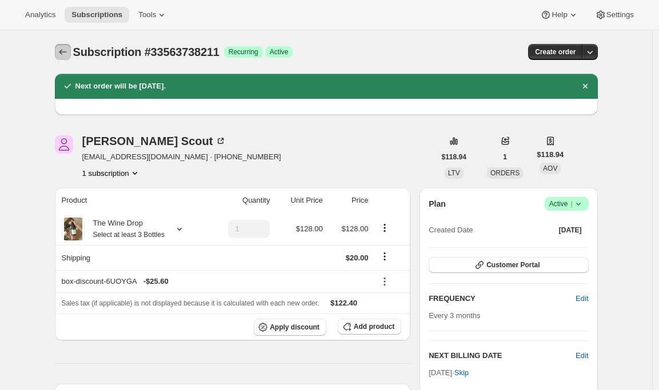
click at [65, 55] on icon "Subscriptions" at bounding box center [62, 51] width 11 height 11
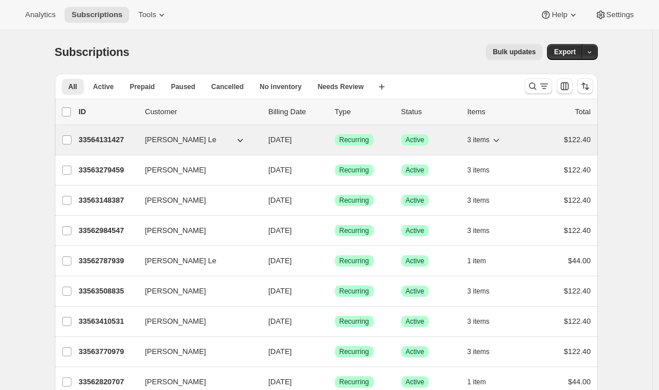
click at [100, 145] on p "33564131427" at bounding box center [107, 139] width 57 height 11
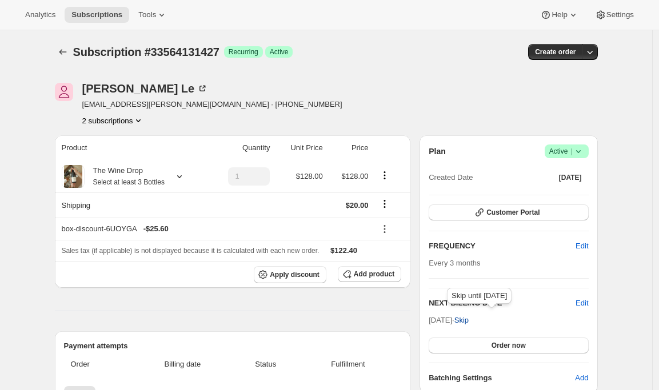
click at [469, 319] on span "Skip" at bounding box center [461, 320] width 14 height 11
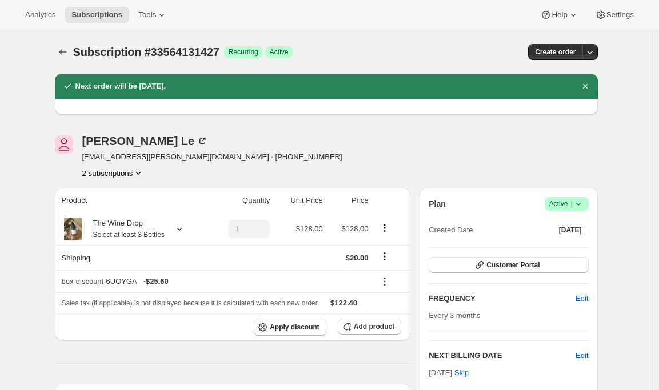
click at [67, 51] on icon "Subscriptions" at bounding box center [62, 51] width 11 height 11
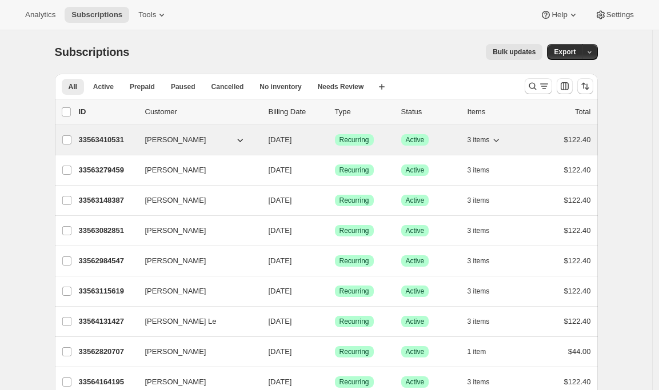
click at [95, 139] on p "33563410531" at bounding box center [107, 139] width 57 height 11
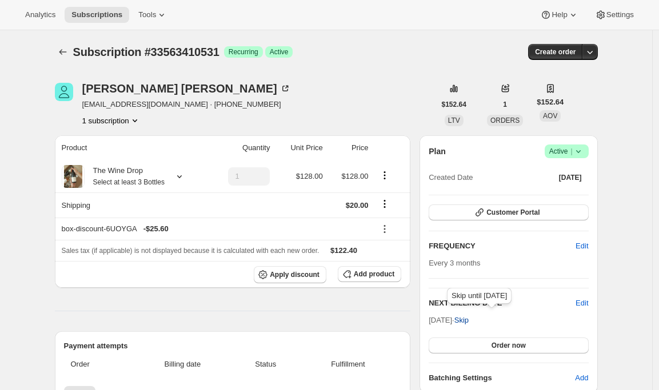
click at [469, 317] on span "Skip" at bounding box center [461, 320] width 14 height 11
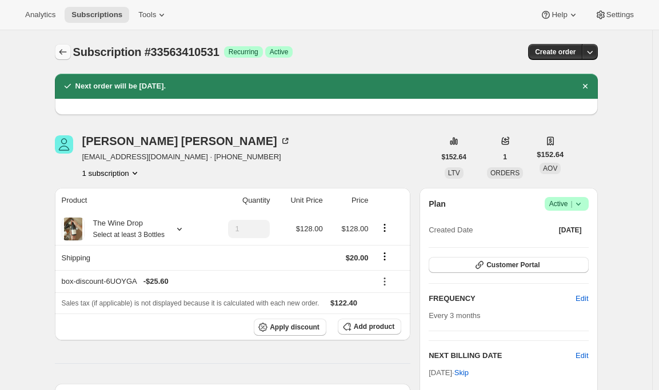
click at [65, 53] on icon "Subscriptions" at bounding box center [62, 51] width 11 height 11
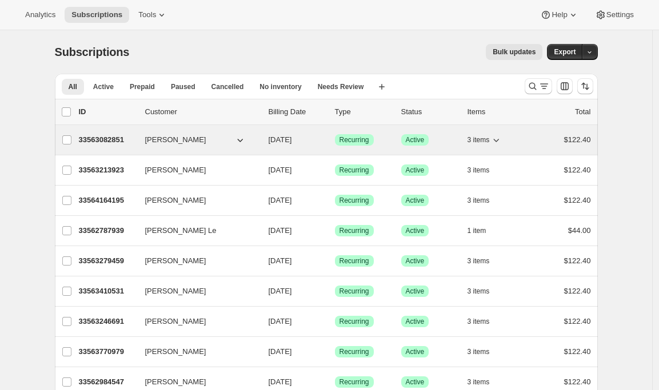
click at [103, 135] on p "33563082851" at bounding box center [107, 139] width 57 height 11
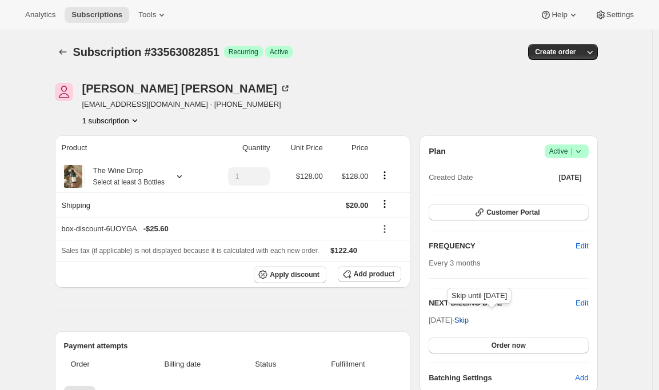
click at [469, 315] on span "Skip" at bounding box center [461, 320] width 14 height 11
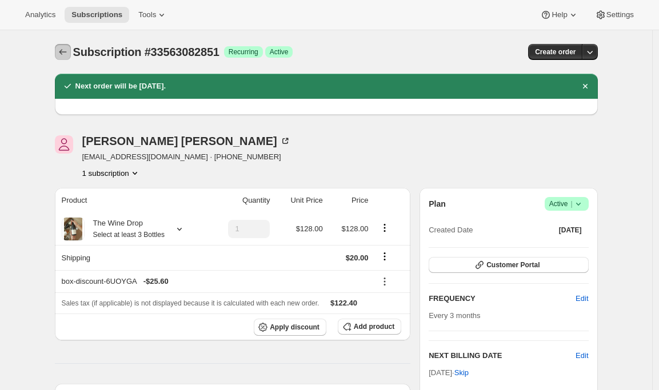
click at [64, 51] on icon "Subscriptions" at bounding box center [62, 51] width 11 height 11
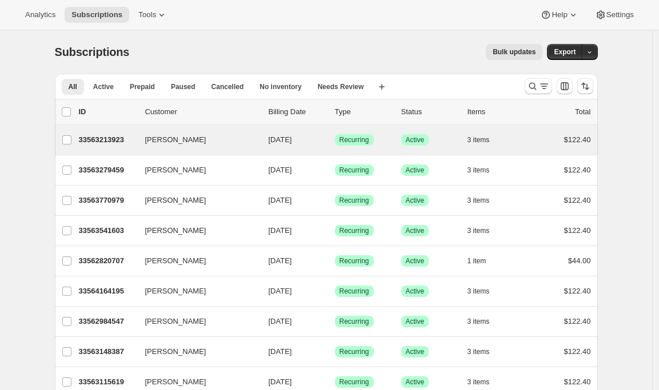
click at [101, 149] on div "[PERSON_NAME] 33563213923 [PERSON_NAME] [DATE] Success Recurring Success Active…" at bounding box center [326, 140] width 543 height 30
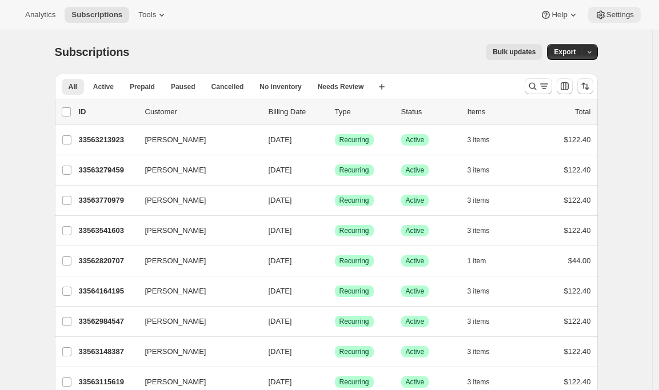
click at [605, 21] on button "Settings" at bounding box center [614, 15] width 53 height 16
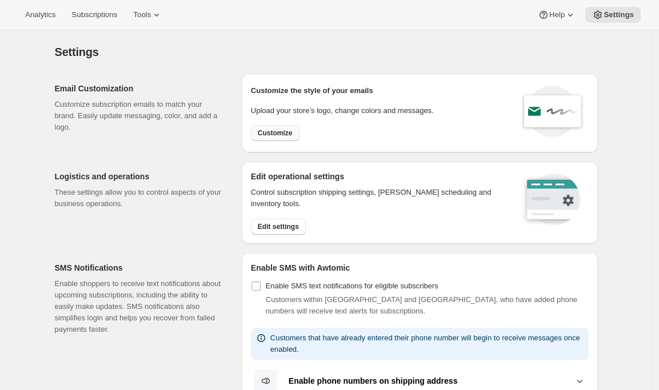
click at [277, 127] on button "Customize" at bounding box center [275, 133] width 49 height 16
select select "subscriptionMessage"
select select "5"
select select "15"
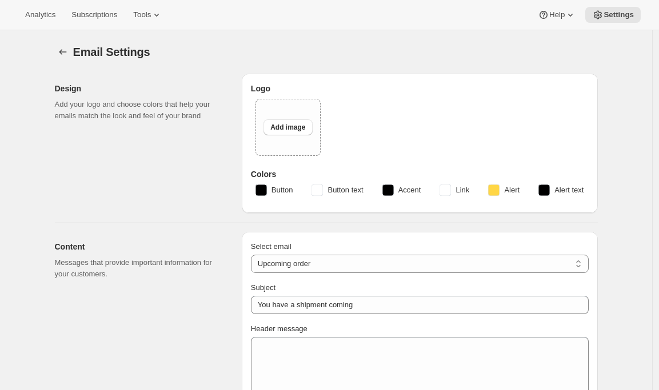
type input "Your next Clif Family Winery shipment is coming soon!"
type textarea "Your next shipment is processing soon!"
select select "7"
select select "10"
type input "Clif Family Winery"
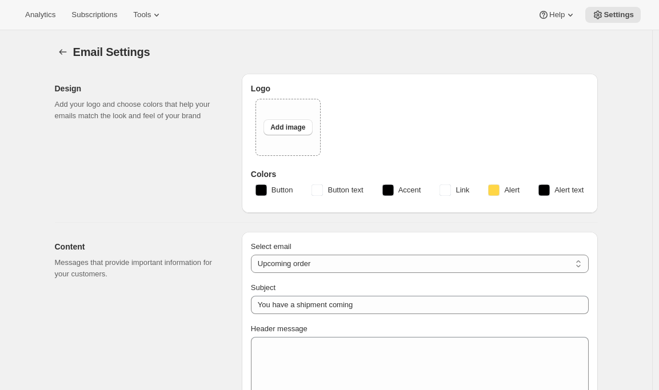
checkbox input "false"
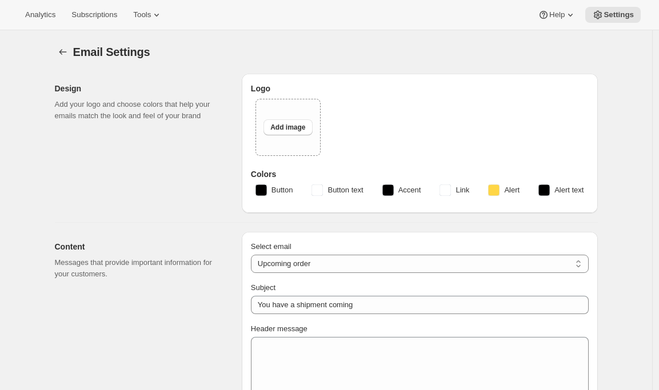
checkbox input "false"
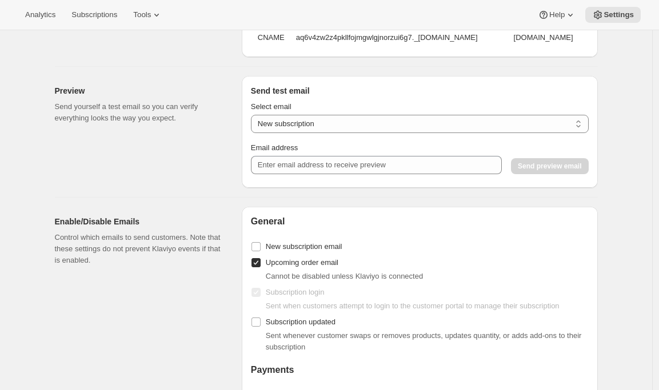
scroll to position [1000, 0]
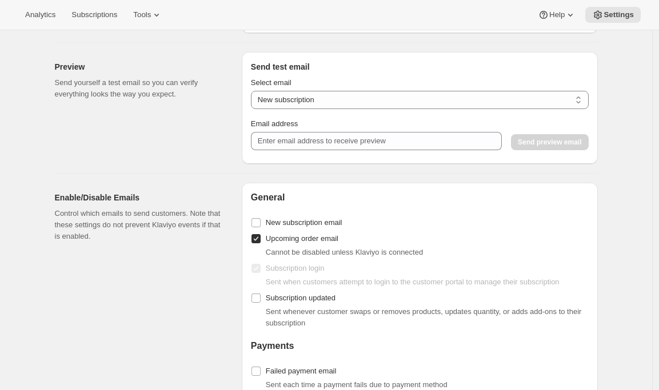
click at [261, 243] on input "Upcoming order email" at bounding box center [255, 238] width 9 height 9
checkbox input "false"
click at [84, 18] on span "Subscriptions" at bounding box center [94, 14] width 46 height 9
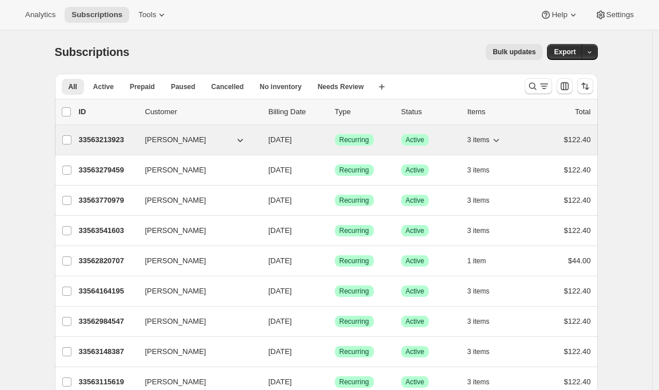
click at [105, 143] on p "33563213923" at bounding box center [107, 139] width 57 height 11
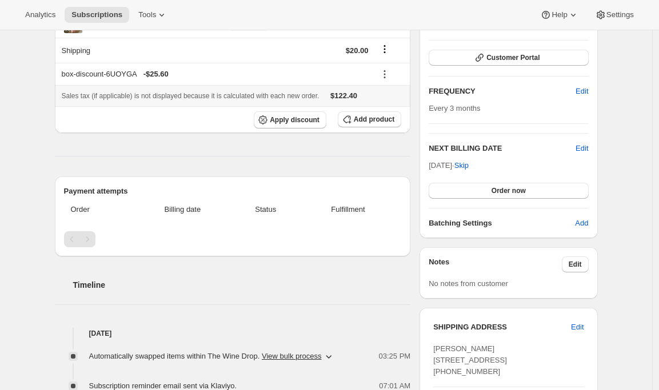
scroll to position [180, 0]
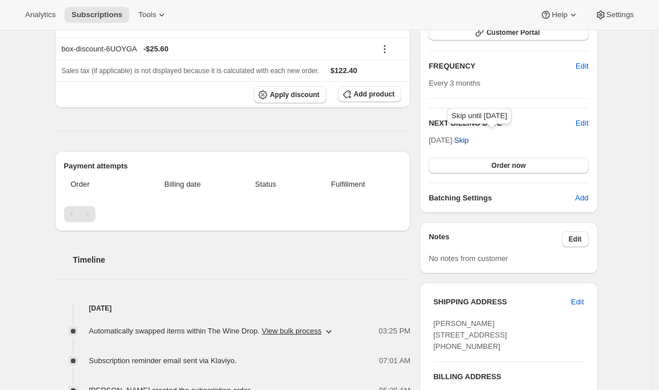
click at [469, 140] on span "Skip" at bounding box center [461, 140] width 14 height 11
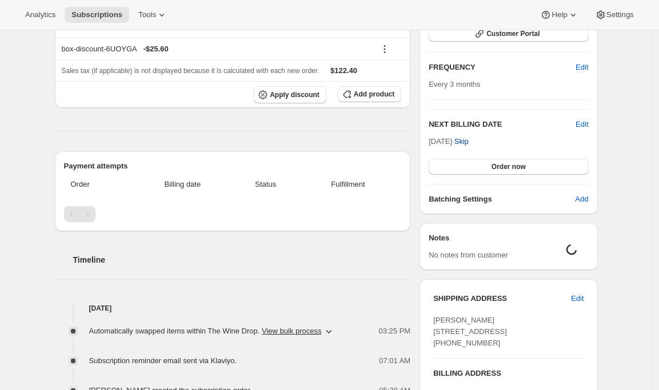
scroll to position [0, 0]
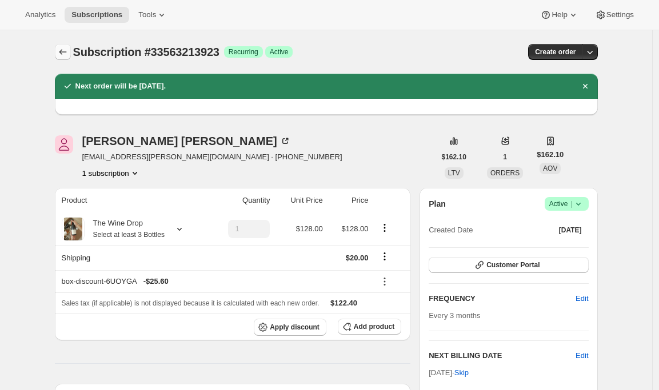
click at [65, 49] on icon "Subscriptions" at bounding box center [62, 51] width 11 height 11
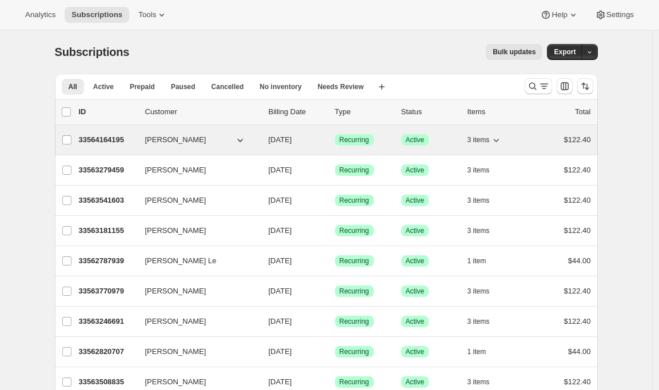
click at [88, 143] on p "33564164195" at bounding box center [107, 139] width 57 height 11
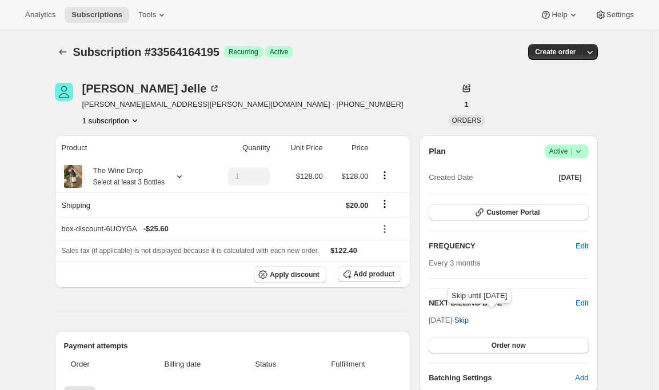
click at [469, 323] on span "Skip" at bounding box center [461, 320] width 14 height 11
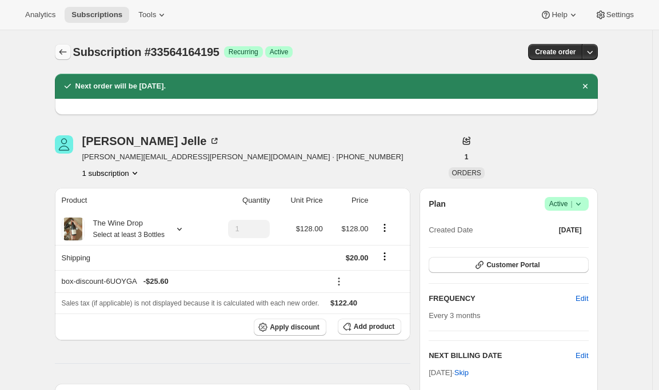
click at [67, 54] on icon "Subscriptions" at bounding box center [62, 51] width 11 height 11
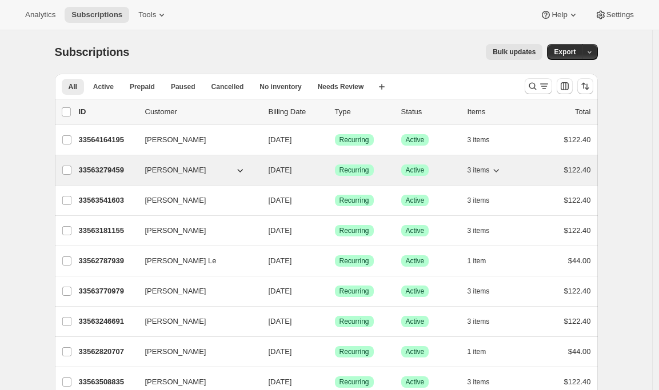
click at [110, 165] on p "33563279459" at bounding box center [107, 170] width 57 height 11
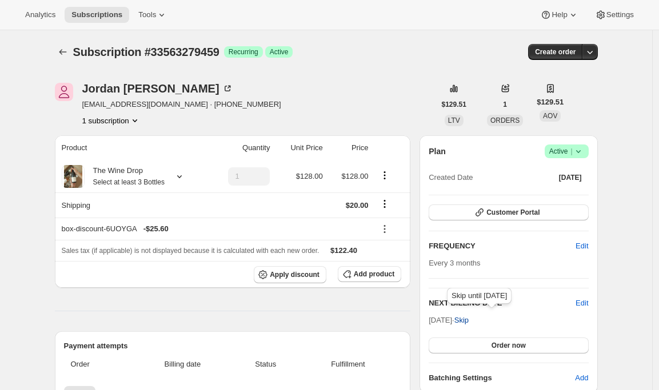
click at [469, 319] on span "Skip" at bounding box center [461, 320] width 14 height 11
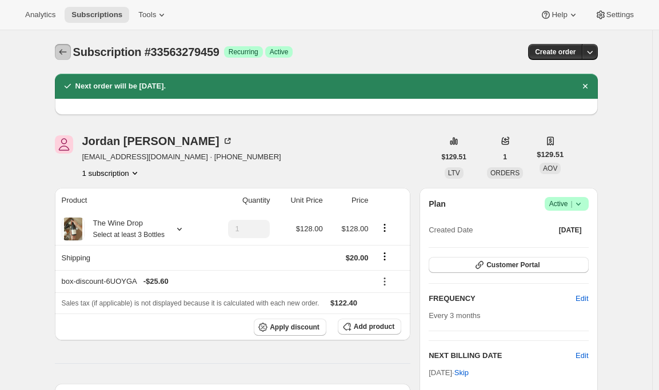
click at [69, 54] on icon "Subscriptions" at bounding box center [62, 51] width 11 height 11
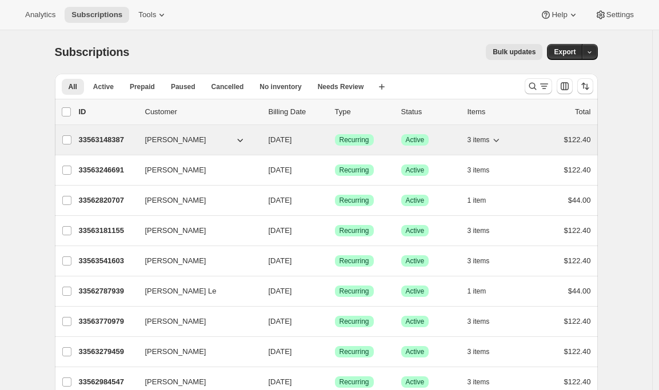
click at [118, 138] on p "33563148387" at bounding box center [107, 139] width 57 height 11
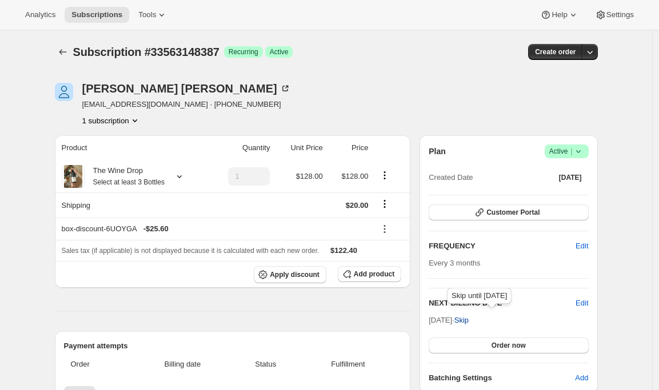
click at [469, 321] on span "Skip" at bounding box center [461, 320] width 14 height 11
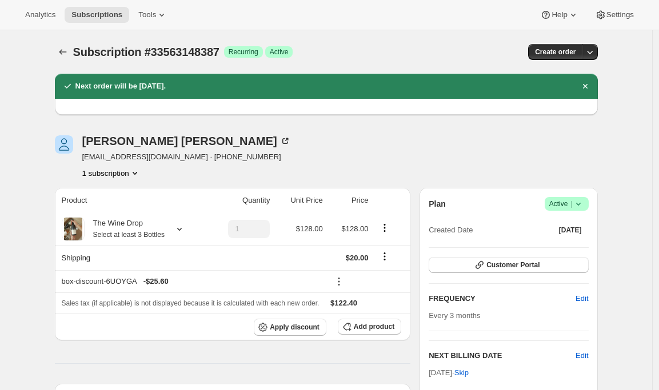
click at [76, 50] on span "Subscription #33563148387" at bounding box center [146, 52] width 146 height 13
click at [69, 50] on icon "Subscriptions" at bounding box center [62, 51] width 11 height 11
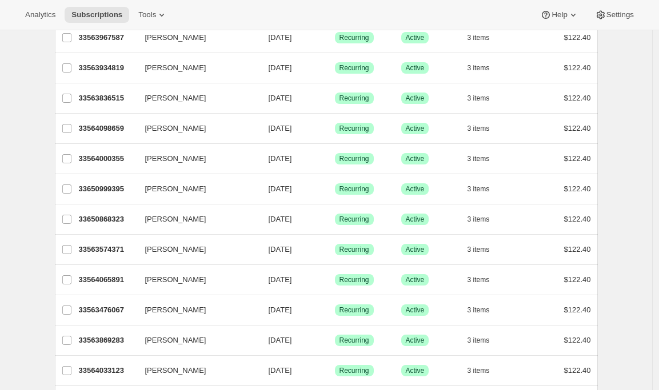
scroll to position [483, 0]
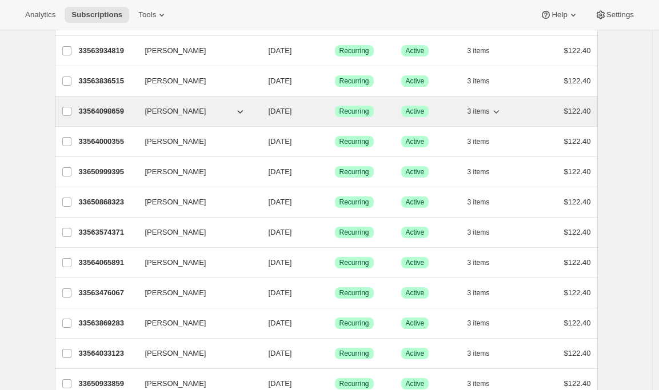
click at [244, 114] on icon "button" at bounding box center [239, 111] width 11 height 11
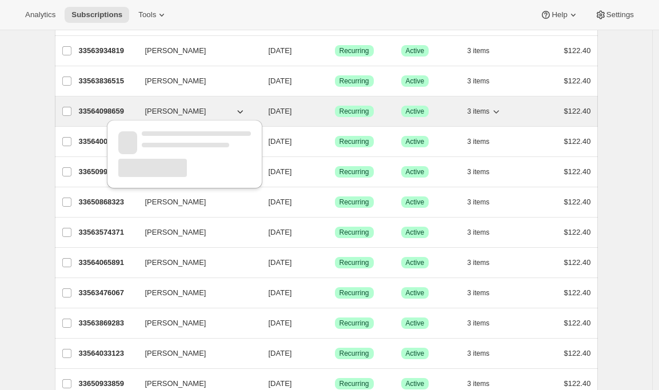
click at [268, 113] on div "33564098659 [PERSON_NAME] [DATE] Success Recurring Success Active 3 items $122.…" at bounding box center [335, 111] width 512 height 16
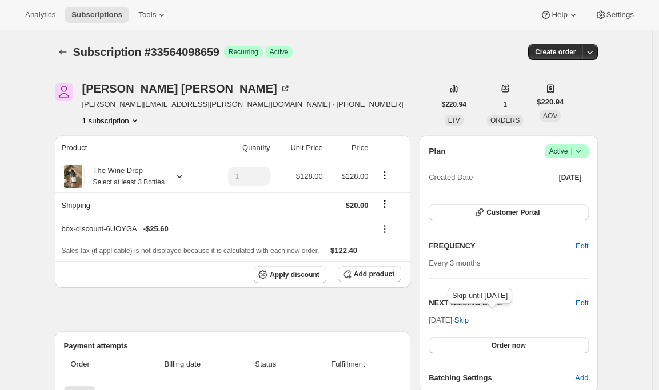
click at [469, 318] on span "Skip" at bounding box center [461, 320] width 14 height 11
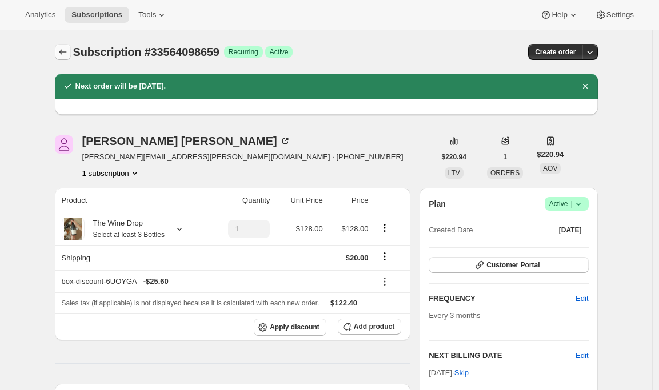
click at [65, 53] on icon "Subscriptions" at bounding box center [62, 51] width 11 height 11
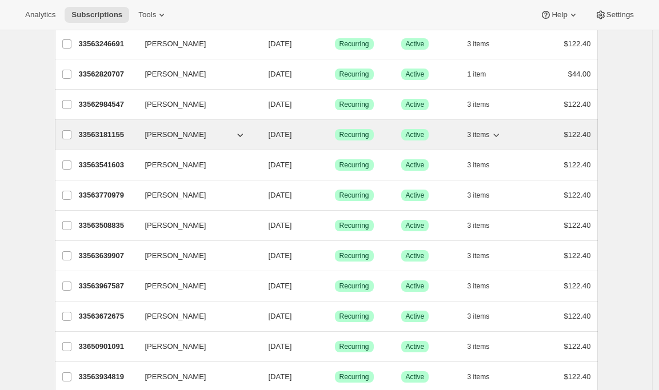
scroll to position [191, 0]
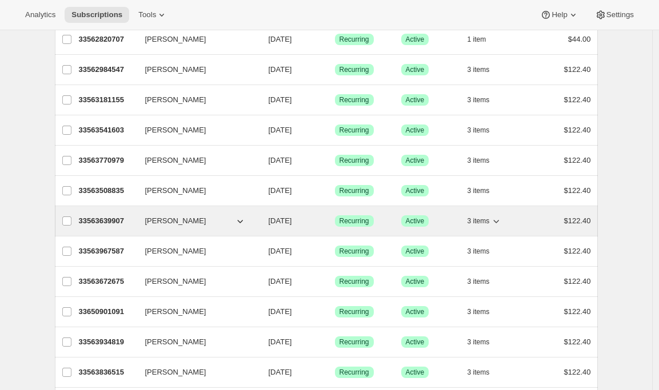
click at [255, 227] on div "33563639907 [PERSON_NAME] [DATE] Success Recurring Success Active 3 items $122.…" at bounding box center [335, 221] width 512 height 16
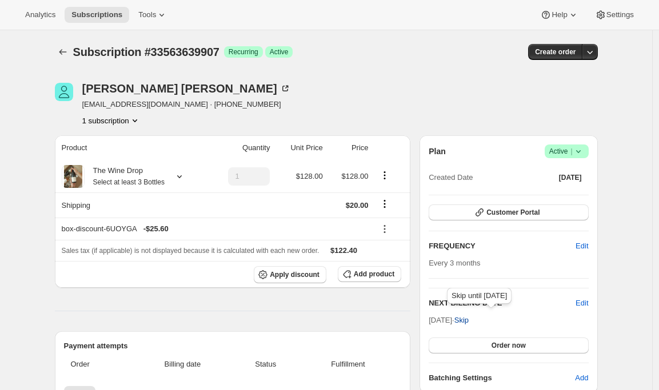
click at [469, 319] on span "Skip" at bounding box center [461, 320] width 14 height 11
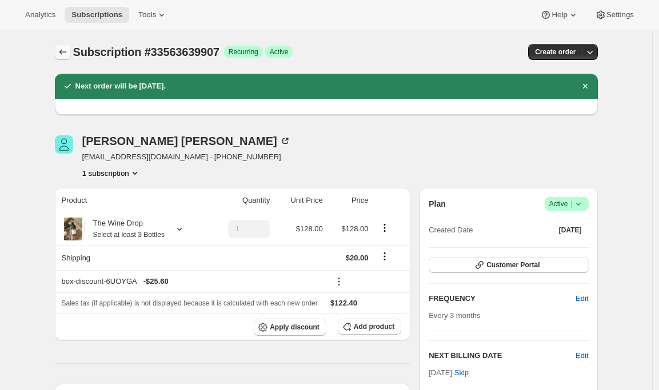
click at [64, 49] on icon "Subscriptions" at bounding box center [62, 51] width 11 height 11
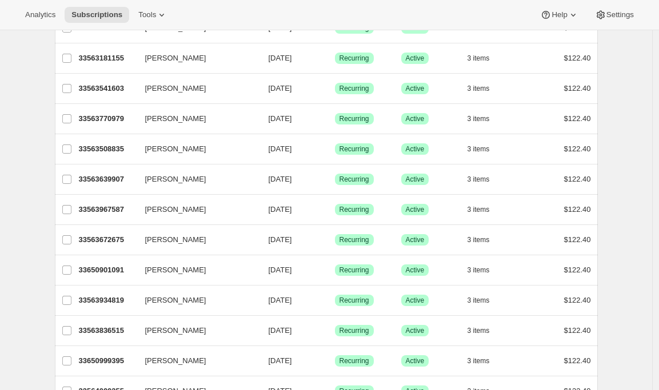
scroll to position [238, 0]
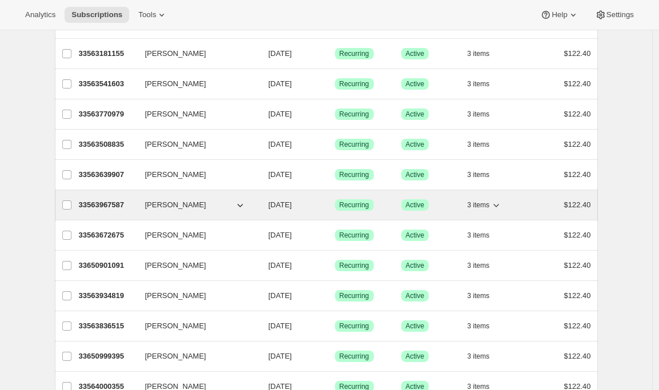
click at [115, 207] on p "33563967587" at bounding box center [107, 204] width 57 height 11
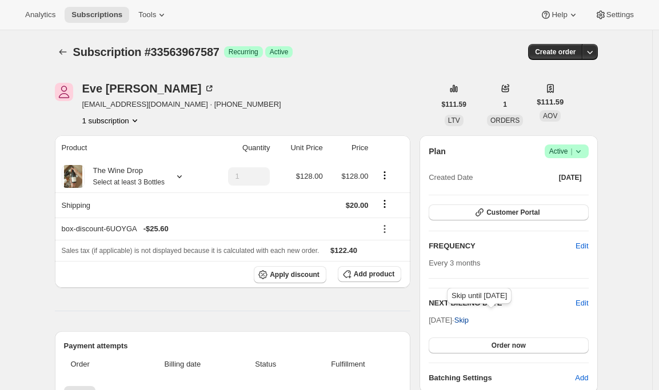
click at [469, 320] on span "Skip" at bounding box center [461, 320] width 14 height 11
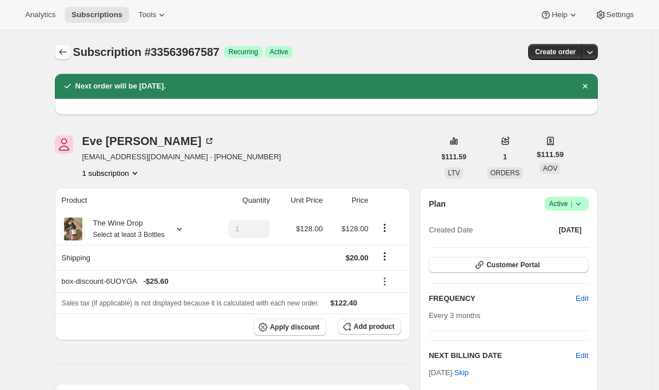
click at [63, 51] on icon "Subscriptions" at bounding box center [62, 51] width 11 height 11
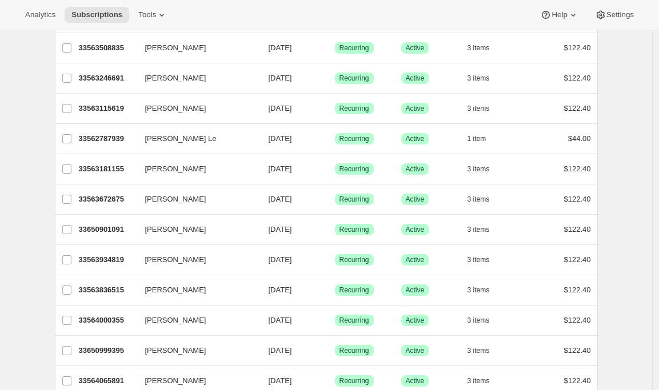
scroll to position [240, 0]
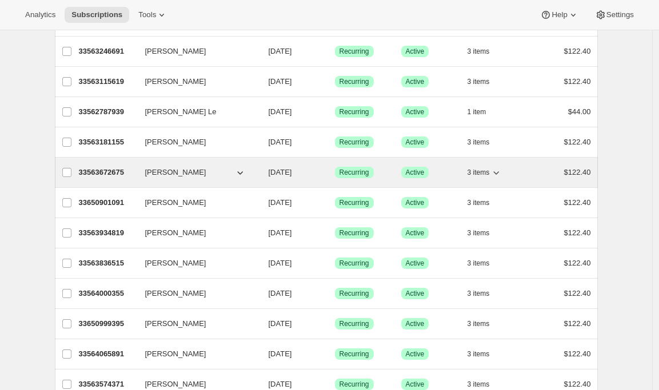
click at [90, 174] on p "33563672675" at bounding box center [107, 172] width 57 height 11
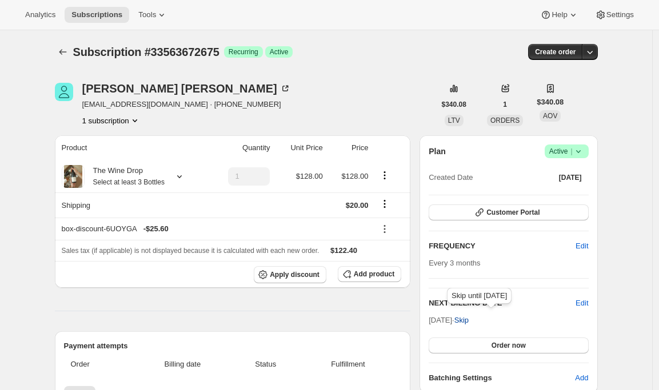
click at [469, 325] on span "Skip" at bounding box center [461, 320] width 14 height 11
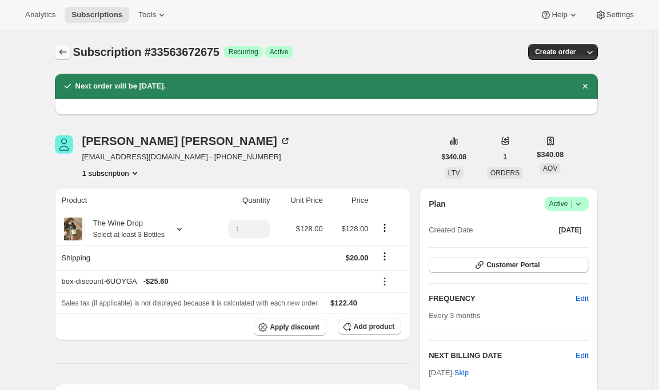
click at [67, 50] on icon "Subscriptions" at bounding box center [62, 51] width 11 height 11
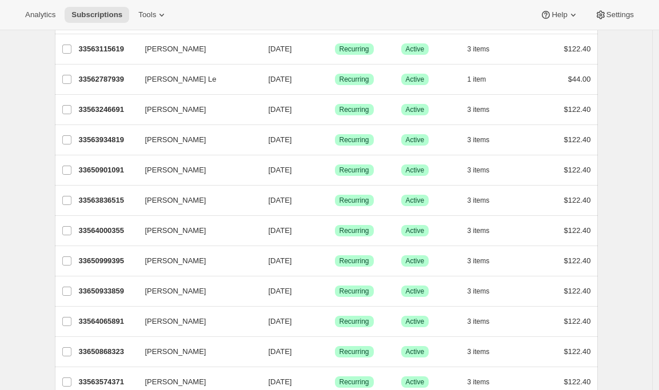
scroll to position [275, 0]
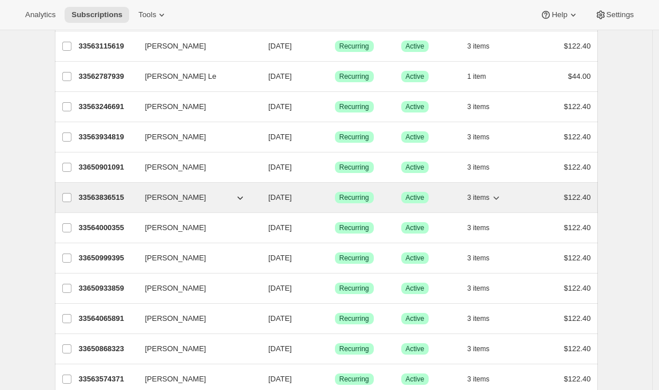
click at [127, 197] on p "33563836515" at bounding box center [107, 197] width 57 height 11
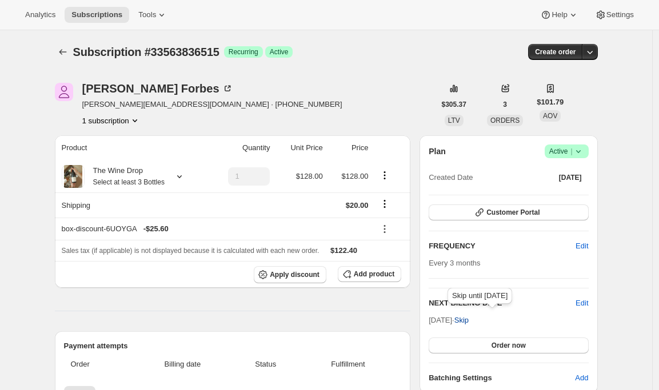
click at [469, 322] on span "Skip" at bounding box center [461, 320] width 14 height 11
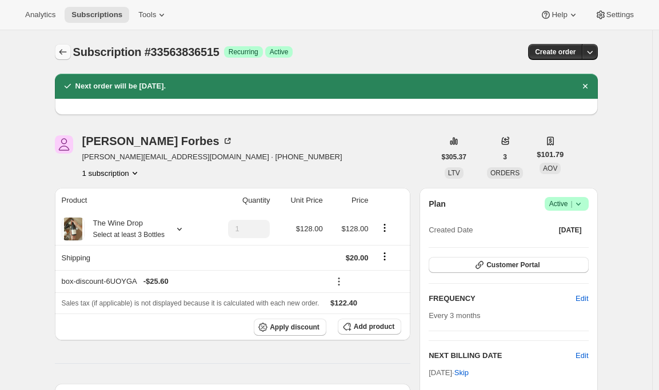
click at [61, 52] on icon "Subscriptions" at bounding box center [62, 51] width 11 height 11
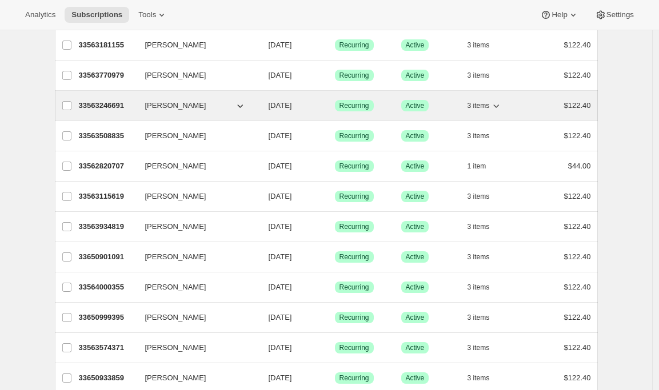
scroll to position [188, 0]
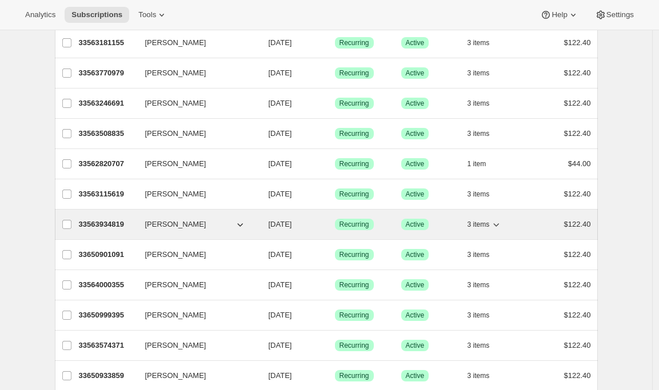
click at [114, 227] on p "33563934819" at bounding box center [107, 224] width 57 height 11
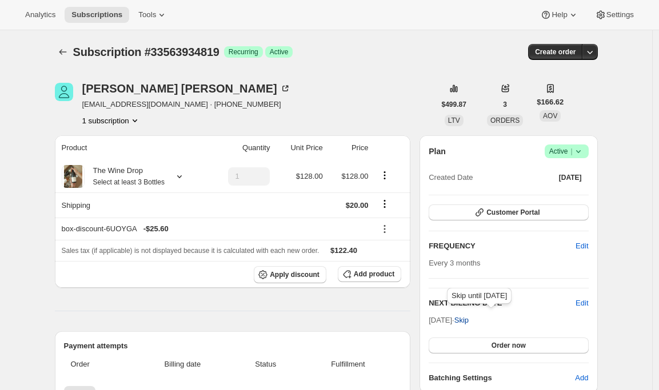
click at [469, 324] on span "Skip" at bounding box center [461, 320] width 14 height 11
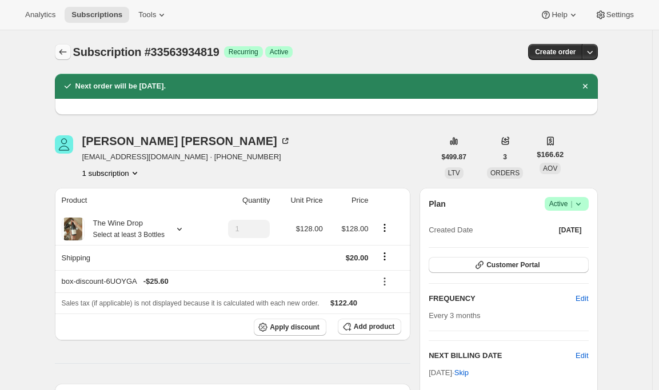
click at [64, 52] on icon "Subscriptions" at bounding box center [62, 51] width 11 height 11
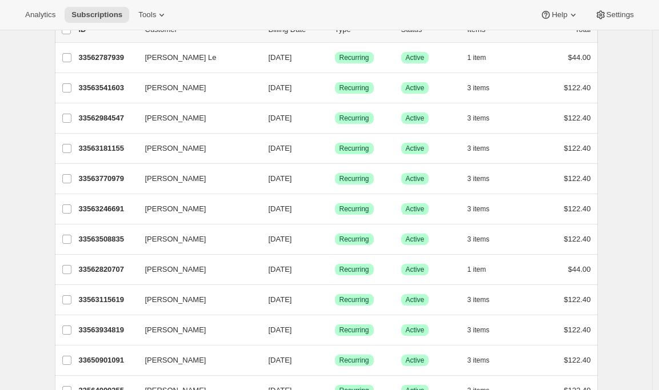
scroll to position [160, 0]
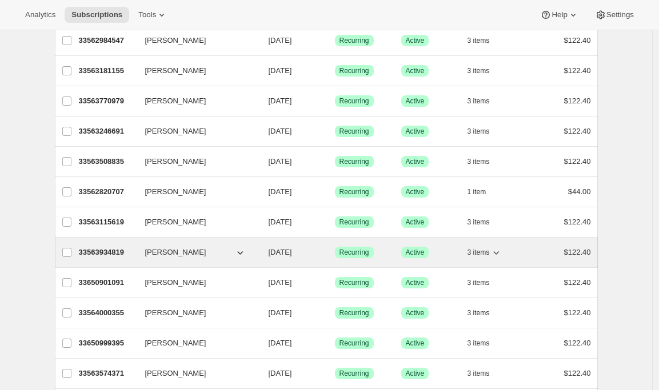
click at [98, 251] on p "33563934819" at bounding box center [107, 252] width 57 height 11
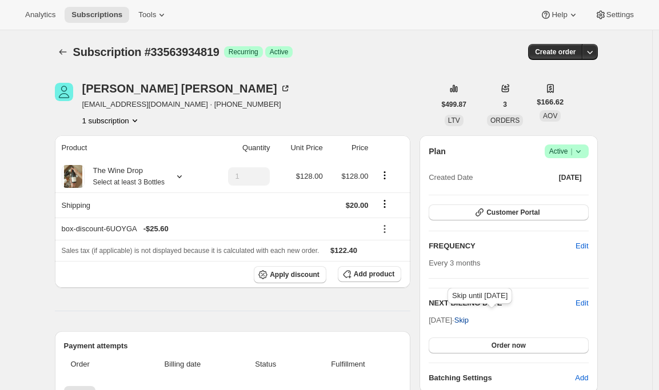
click at [469, 318] on span "Skip" at bounding box center [461, 320] width 14 height 11
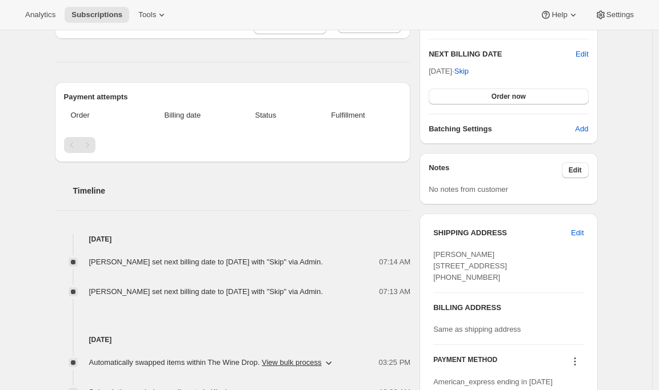
scroll to position [396, 0]
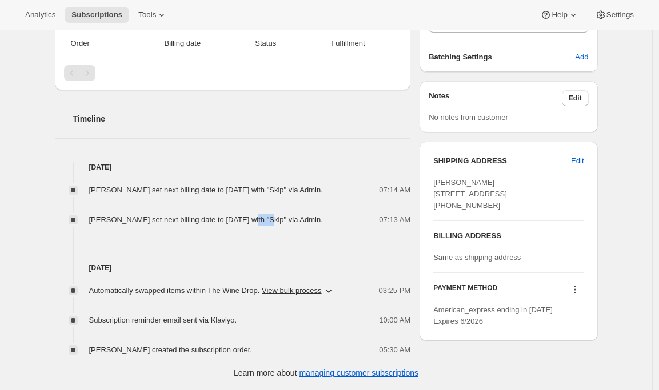
drag, startPoint x: 260, startPoint y: 207, endPoint x: 302, endPoint y: 209, distance: 42.3
click at [292, 215] on span "[PERSON_NAME] set next billing date to [DATE] with "Skip" via Admin." at bounding box center [206, 219] width 234 height 9
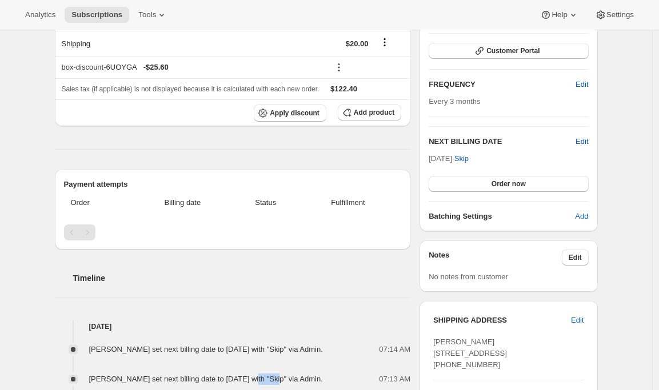
scroll to position [208, 0]
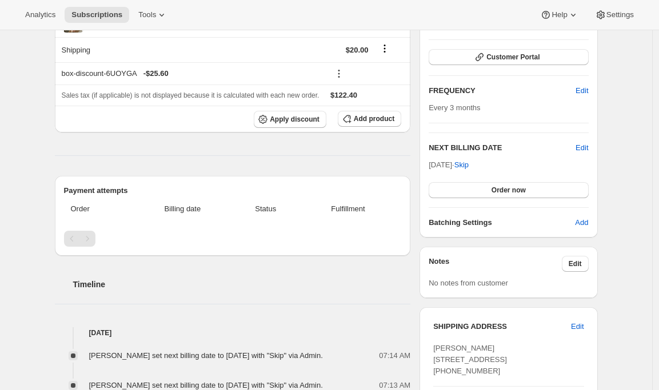
click at [592, 151] on div "Plan Success Active | Created Date [DATE] Customer Portal FREQUENCY Edit Every …" at bounding box center [508, 109] width 178 height 258
click at [587, 149] on span "Edit" at bounding box center [581, 147] width 13 height 11
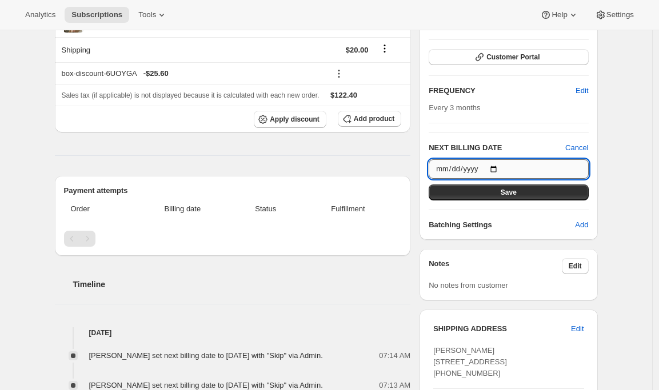
click at [465, 172] on input "[DATE]" at bounding box center [508, 168] width 159 height 19
click at [502, 170] on input "[DATE]" at bounding box center [508, 168] width 159 height 19
type input "[DATE]"
click at [529, 195] on button "Save" at bounding box center [508, 193] width 159 height 16
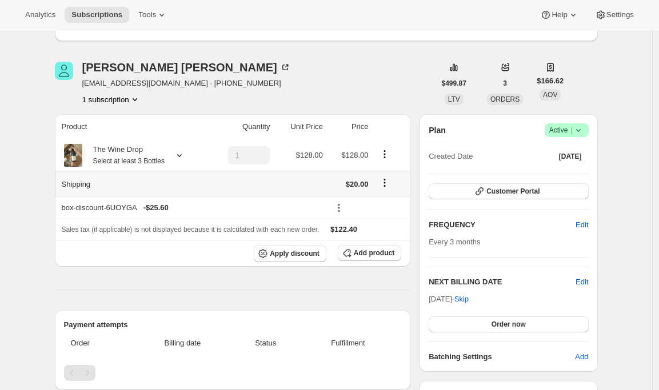
scroll to position [0, 0]
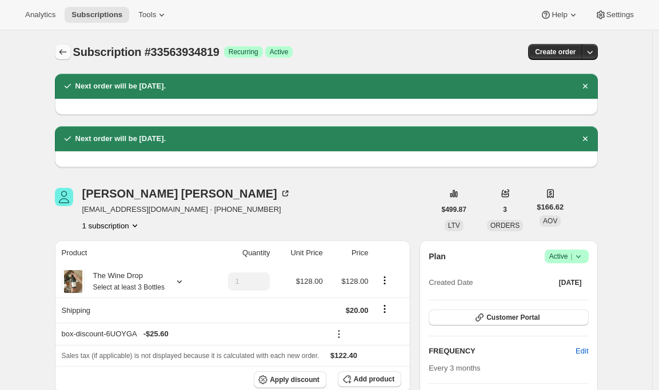
click at [58, 49] on button "Subscriptions" at bounding box center [63, 52] width 16 height 16
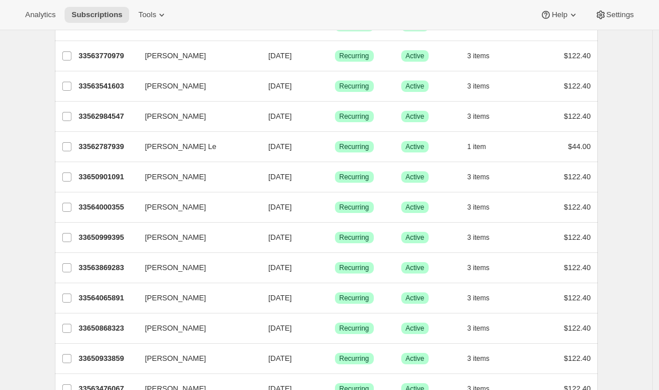
scroll to position [230, 0]
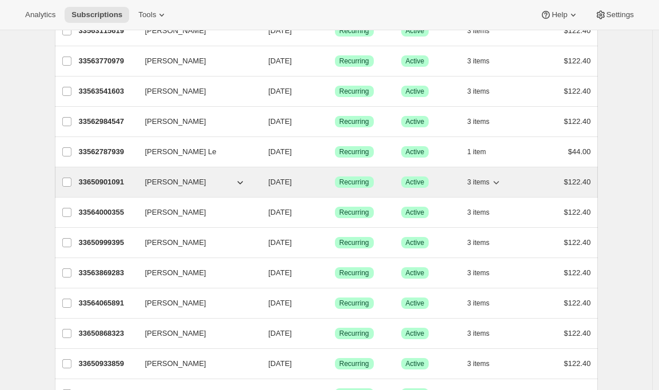
click at [102, 182] on p "33650901091" at bounding box center [107, 182] width 57 height 11
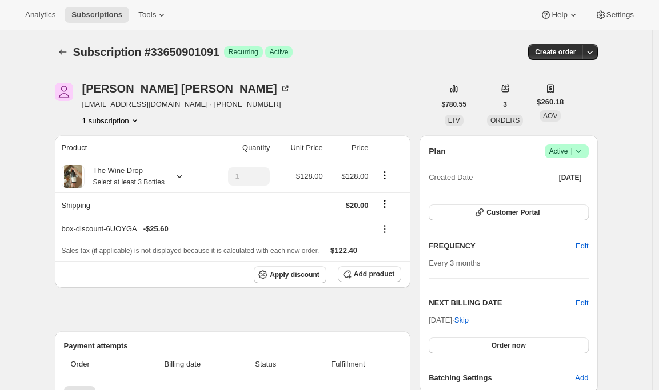
scroll to position [5, 0]
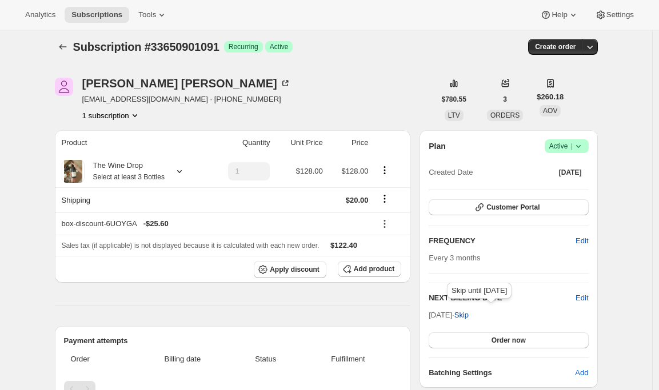
click at [469, 313] on span "Skip" at bounding box center [461, 315] width 14 height 11
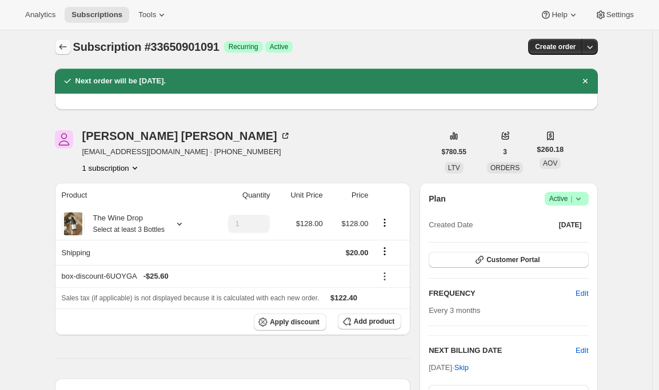
click at [66, 51] on icon "Subscriptions" at bounding box center [62, 46] width 11 height 11
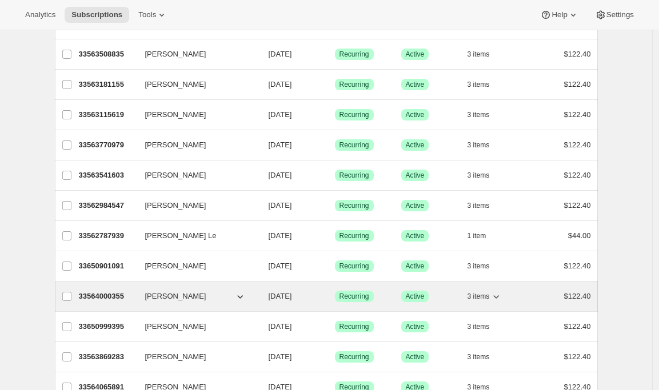
scroll to position [148, 0]
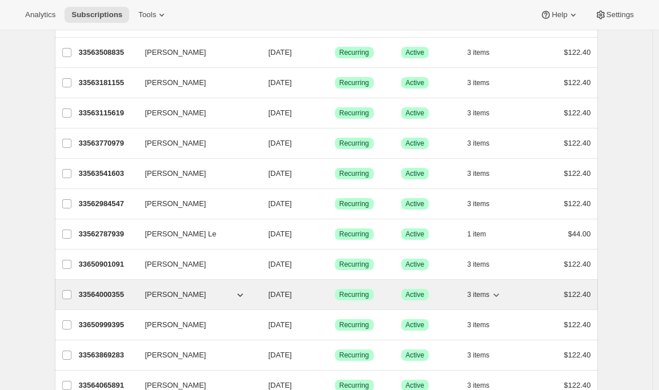
click at [94, 289] on p "33564000355" at bounding box center [107, 294] width 57 height 11
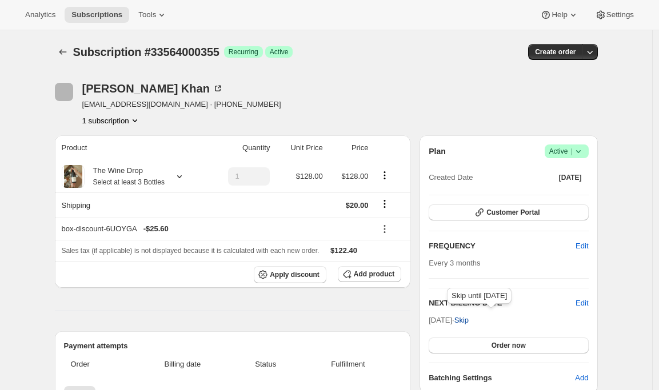
click at [469, 323] on span "Skip" at bounding box center [461, 320] width 14 height 11
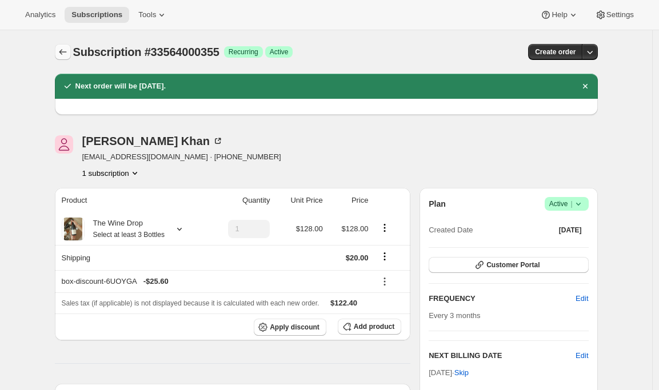
click at [62, 56] on icon "Subscriptions" at bounding box center [62, 51] width 11 height 11
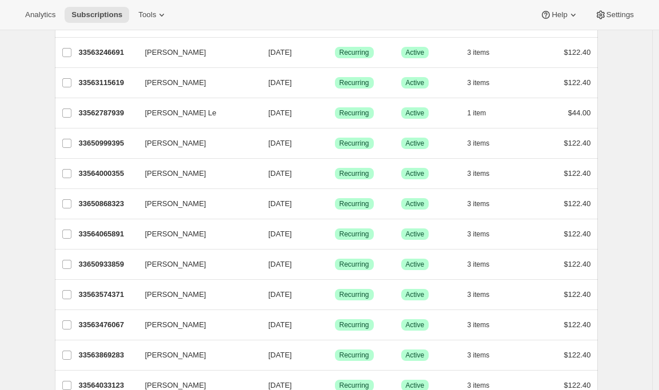
scroll to position [310, 0]
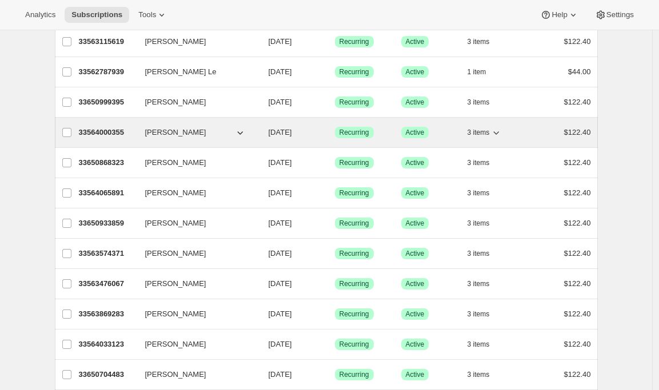
click at [95, 134] on p "33564000355" at bounding box center [107, 132] width 57 height 11
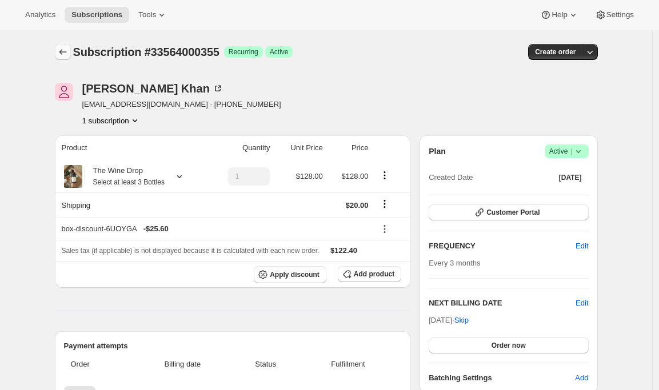
click at [65, 52] on icon "Subscriptions" at bounding box center [62, 51] width 11 height 11
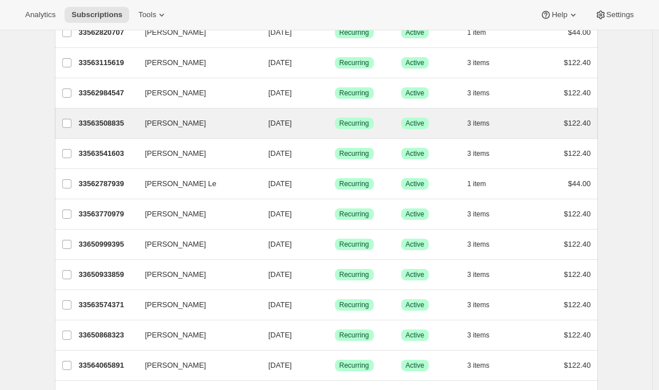
scroll to position [205, 0]
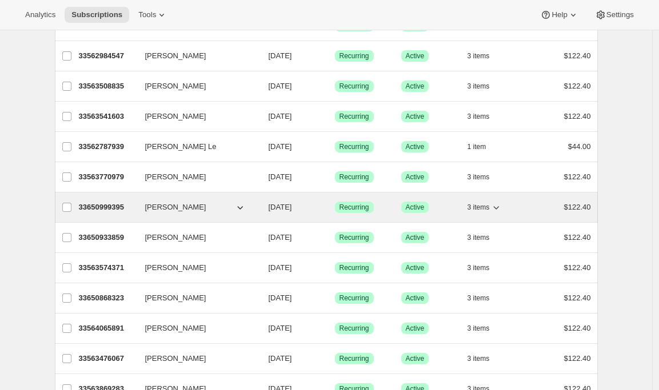
click at [102, 206] on p "33650999395" at bounding box center [107, 207] width 57 height 11
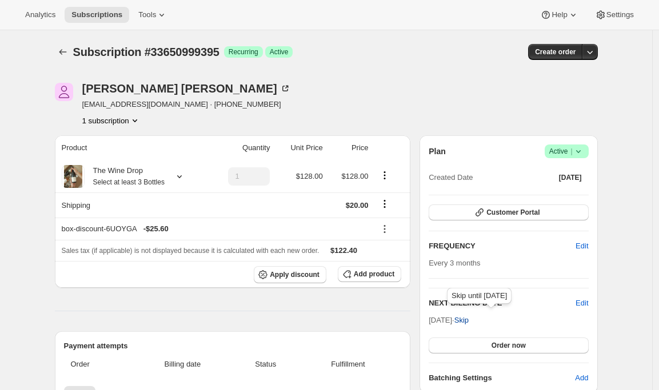
click at [469, 318] on span "Skip" at bounding box center [461, 320] width 14 height 11
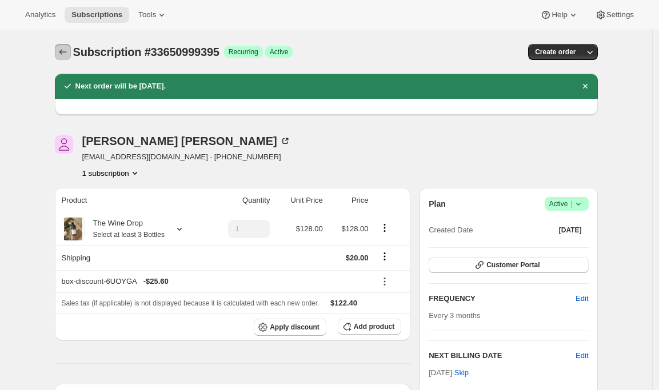
click at [66, 57] on icon "Subscriptions" at bounding box center [62, 51] width 11 height 11
